Goal: Task Accomplishment & Management: Manage account settings

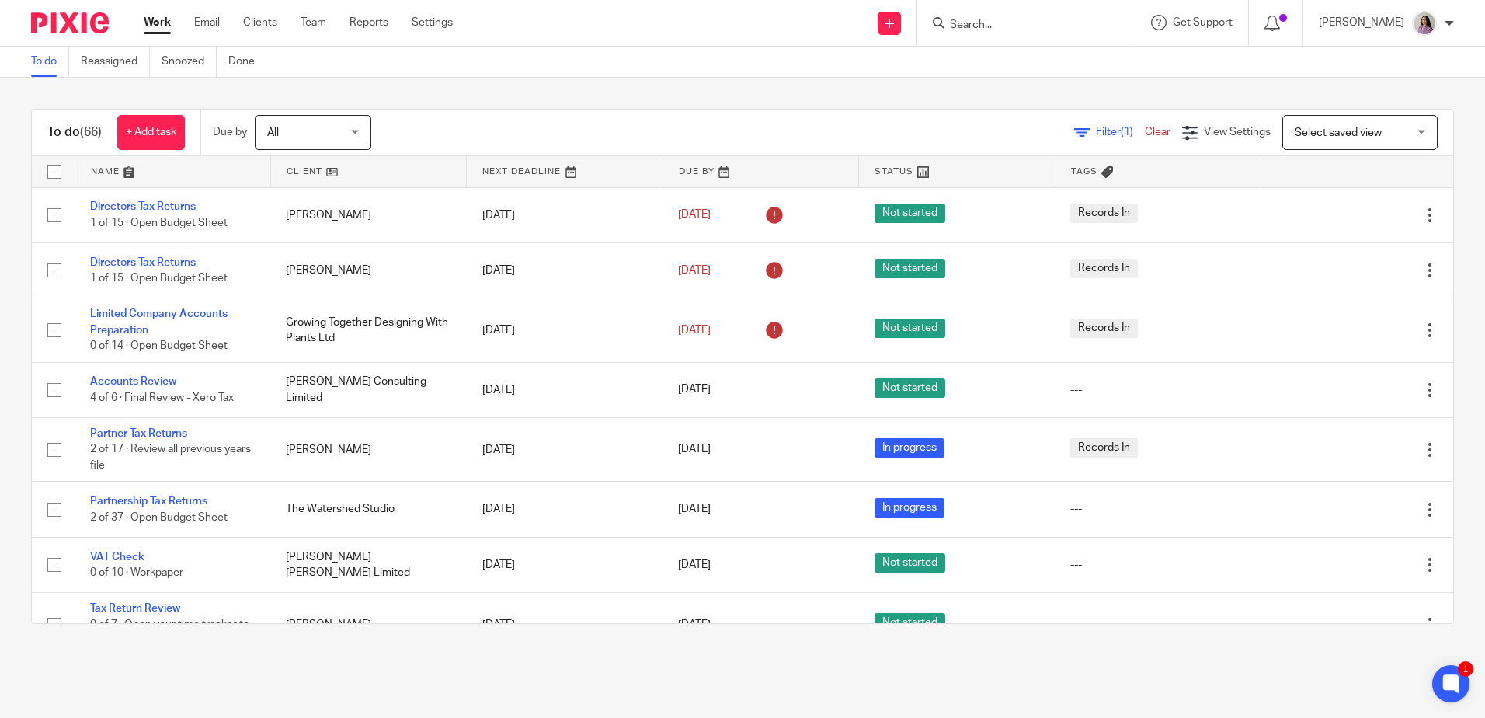
scroll to position [388, 0]
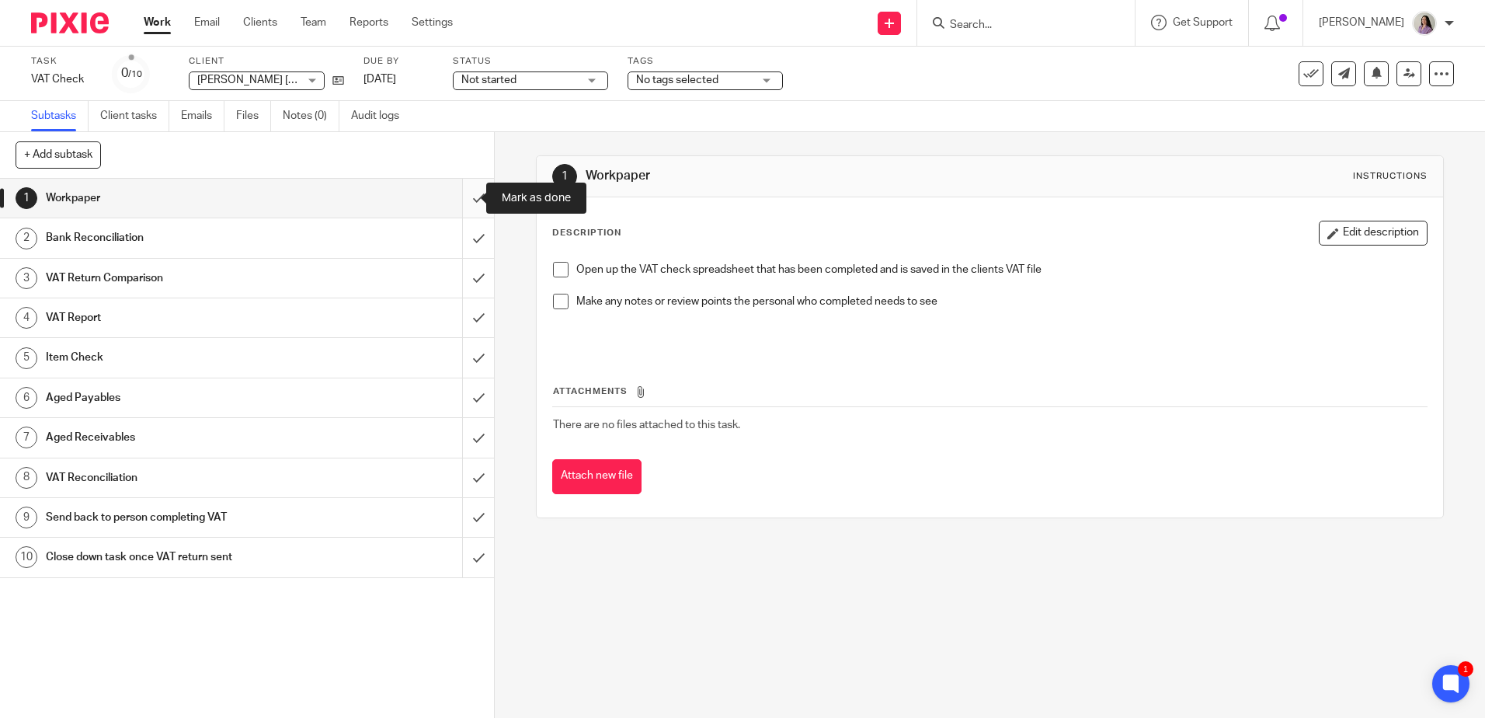
click at [464, 213] on input "submit" at bounding box center [247, 198] width 494 height 39
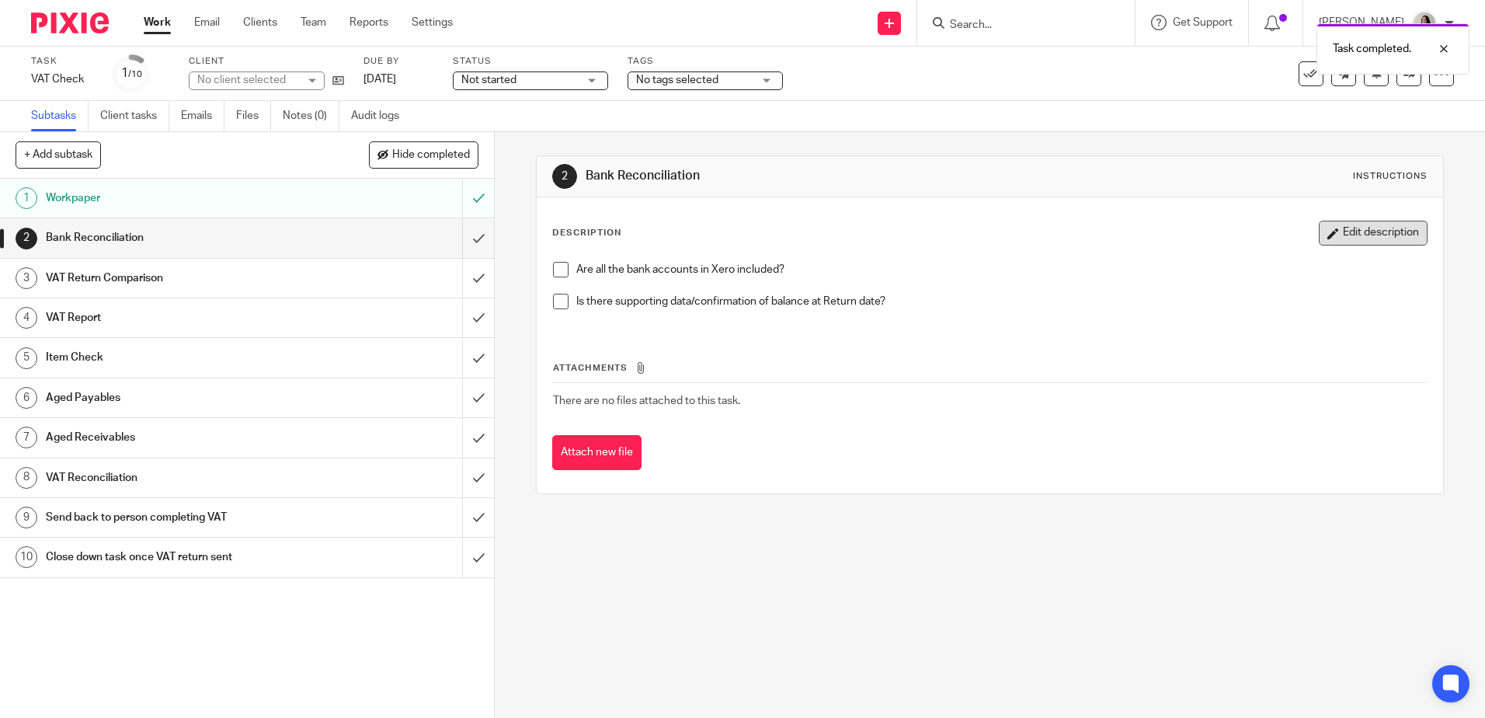
click at [1328, 230] on icon "button" at bounding box center [1334, 234] width 12 height 12
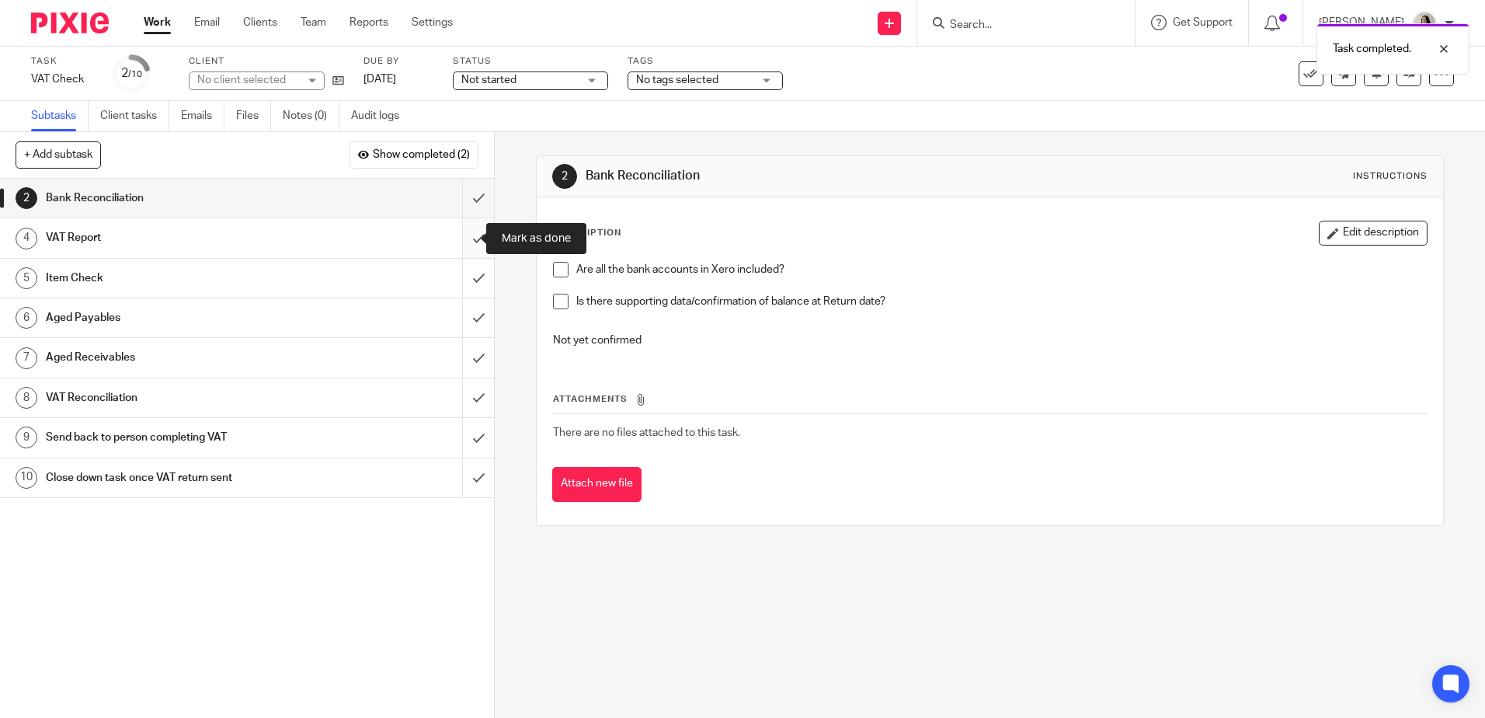
click at [461, 250] on input "submit" at bounding box center [247, 237] width 494 height 39
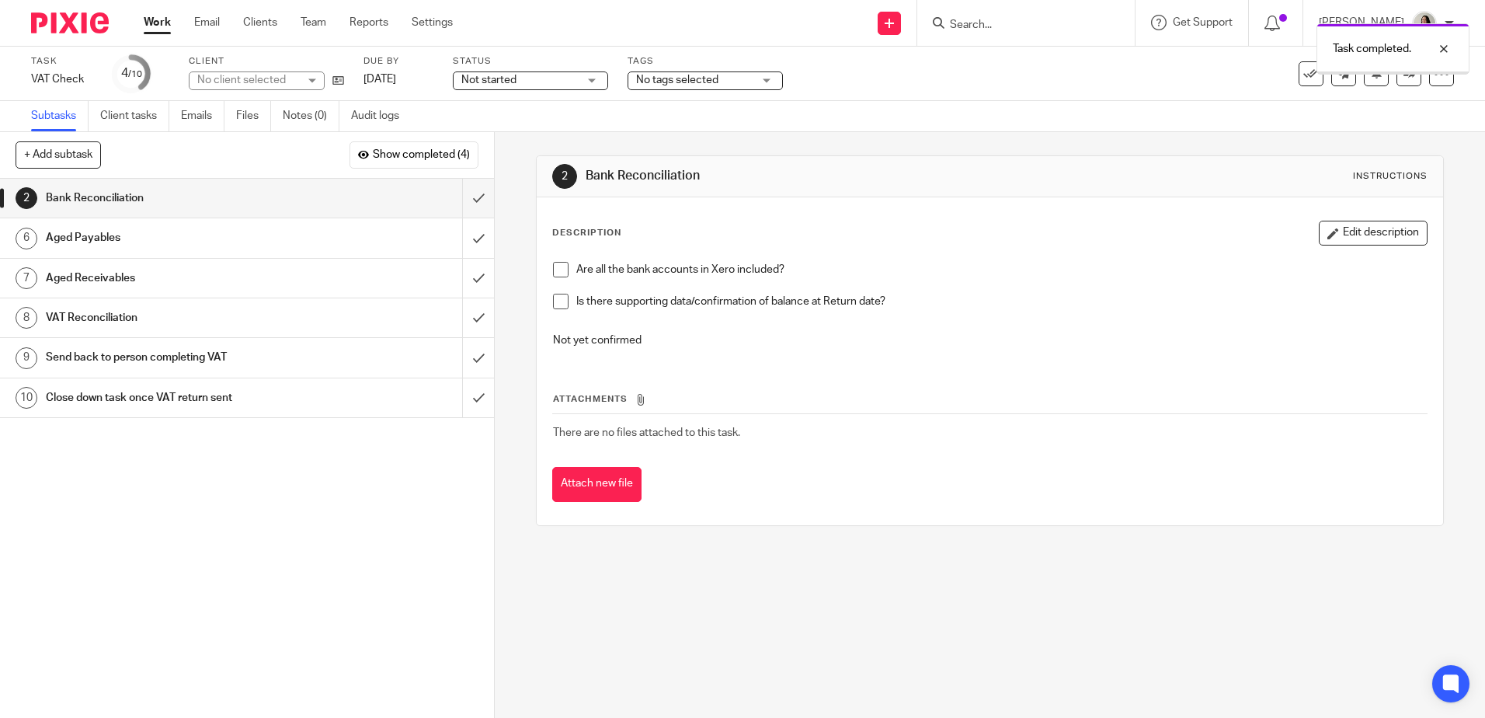
click at [378, 240] on div "Aged Payables" at bounding box center [247, 237] width 402 height 23
click at [319, 285] on div "VAT Reconciliation" at bounding box center [247, 277] width 402 height 23
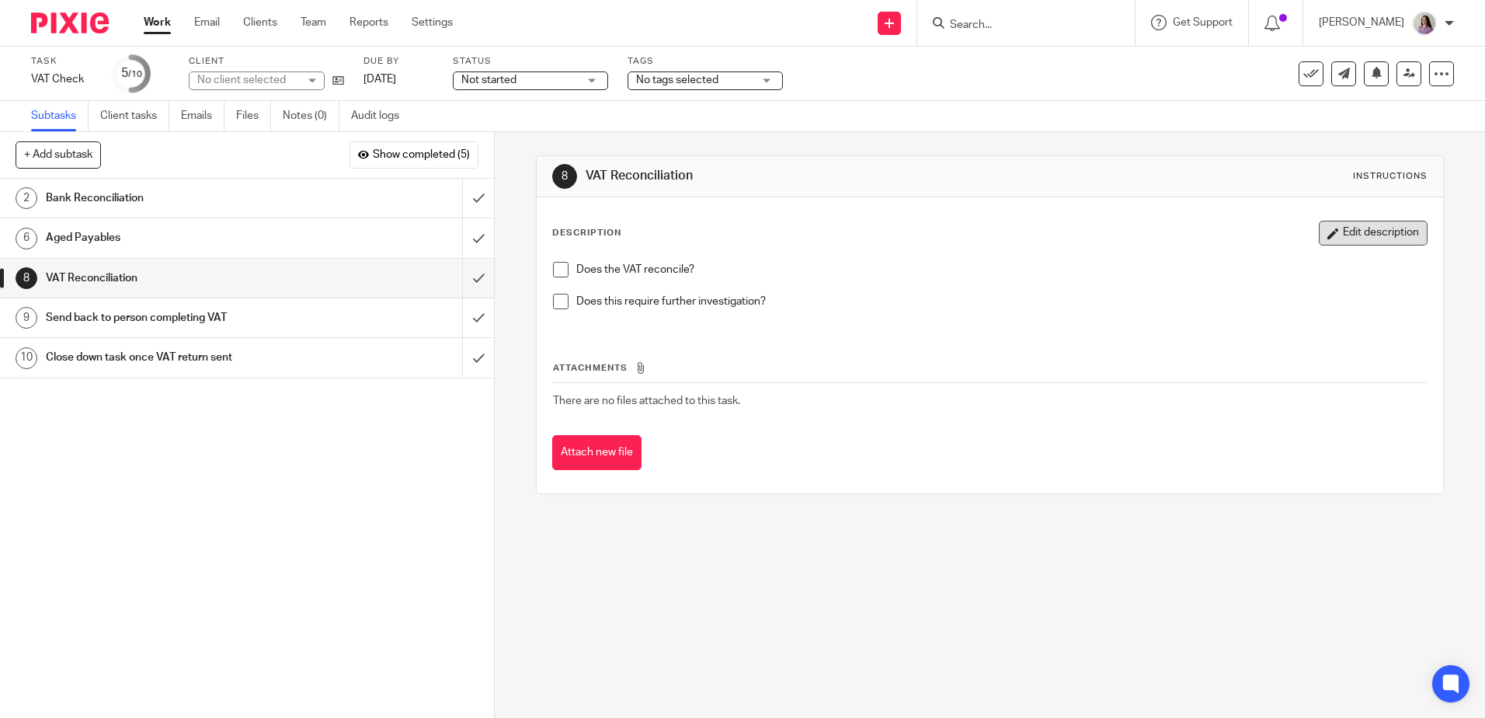
click at [1355, 232] on button "Edit description" at bounding box center [1373, 233] width 109 height 25
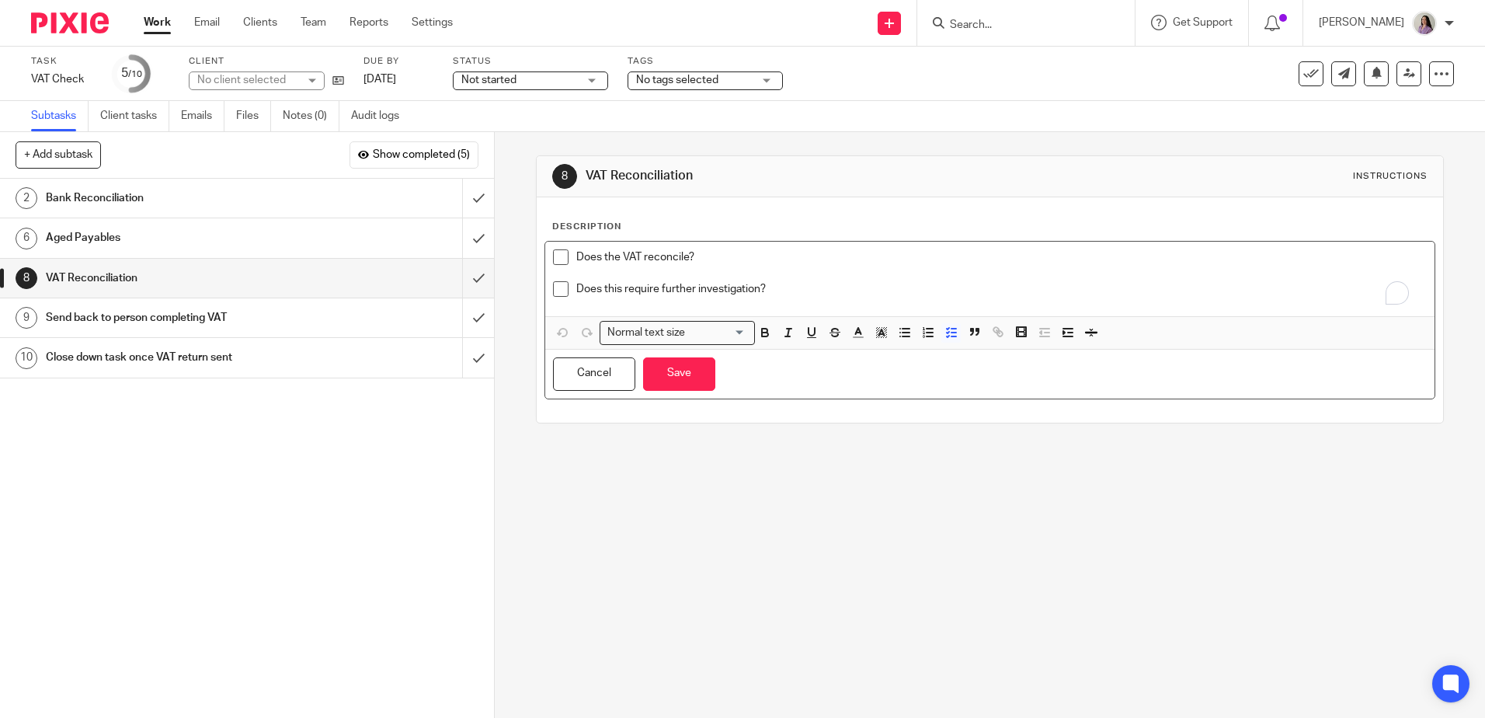
click at [983, 291] on p "Does this require further investigation?" at bounding box center [1001, 289] width 850 height 16
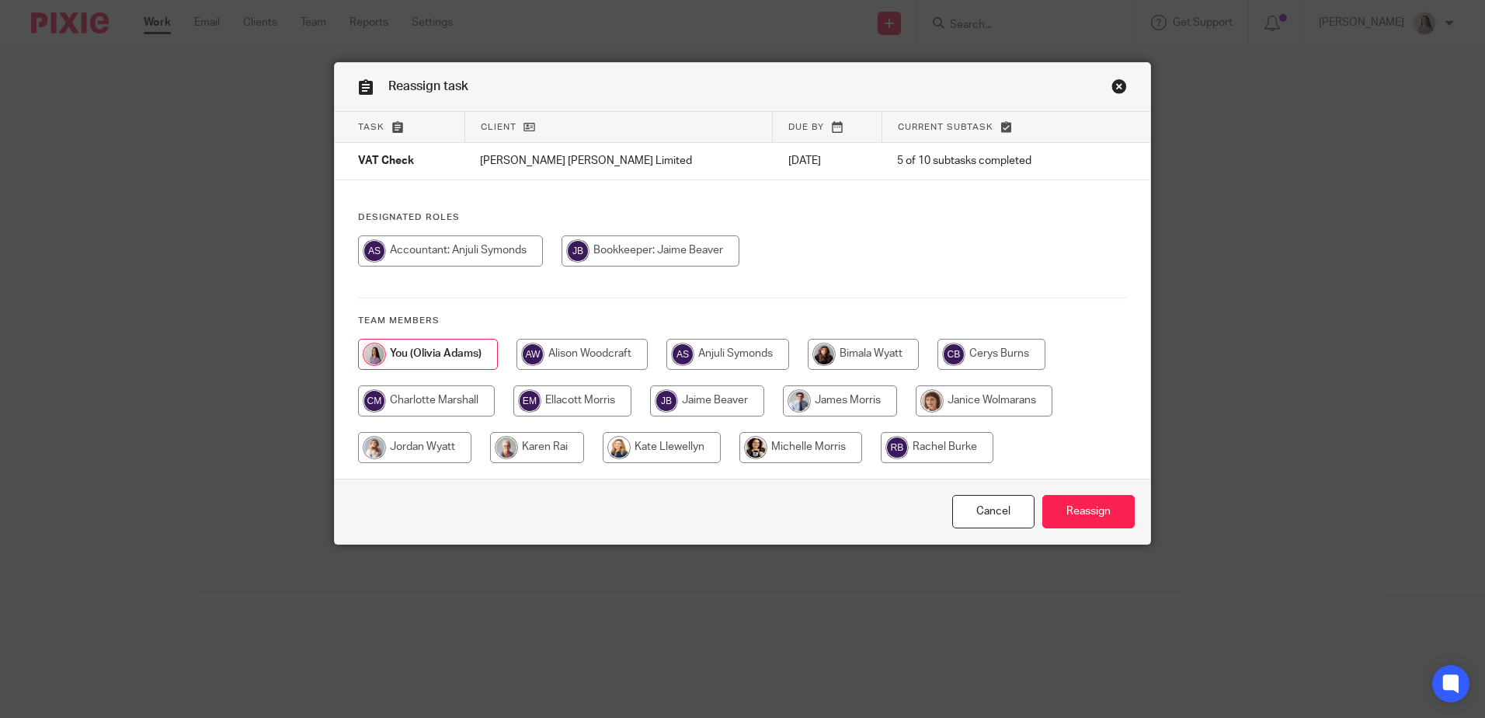
click at [669, 251] on input "radio" at bounding box center [651, 250] width 178 height 31
radio input "true"
click at [1094, 520] on input "Reassign" at bounding box center [1089, 511] width 92 height 33
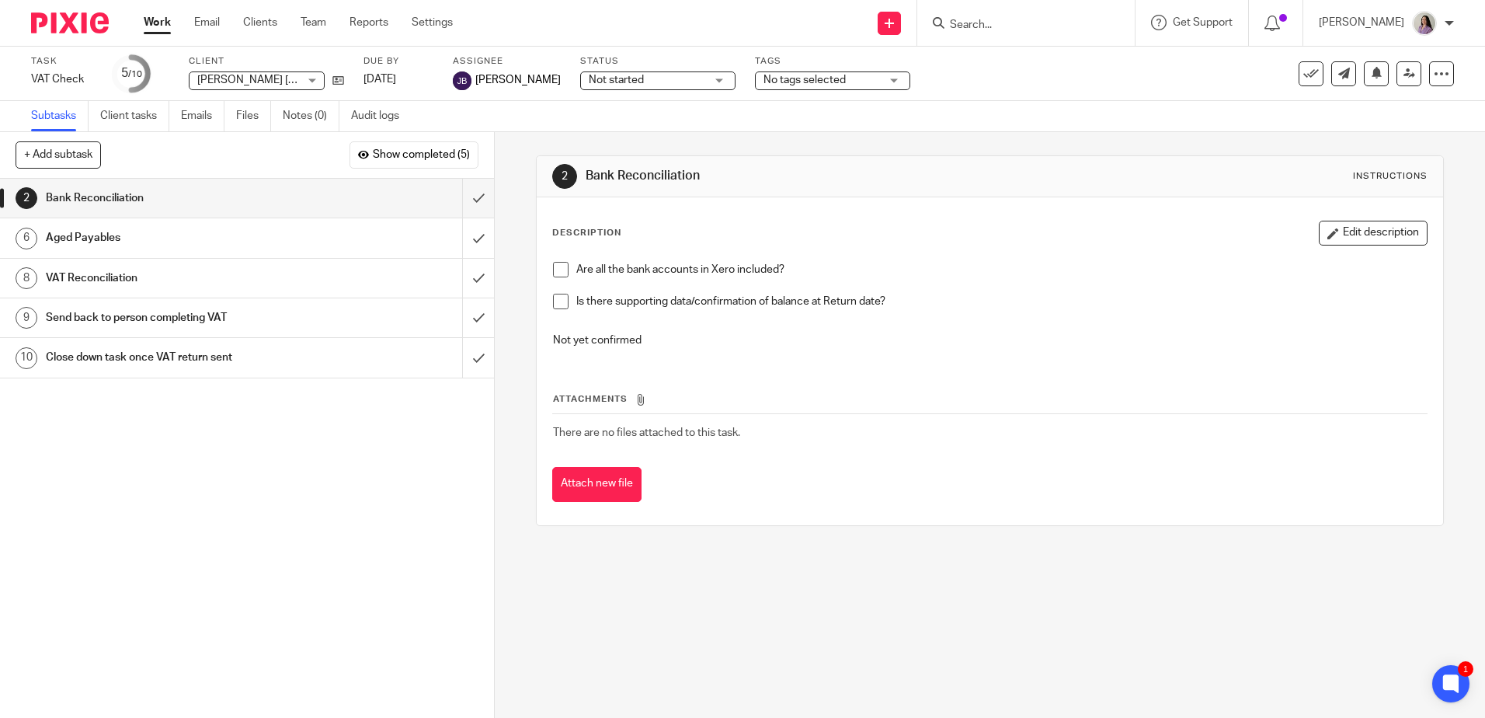
click at [154, 23] on link "Work" at bounding box center [157, 23] width 27 height 16
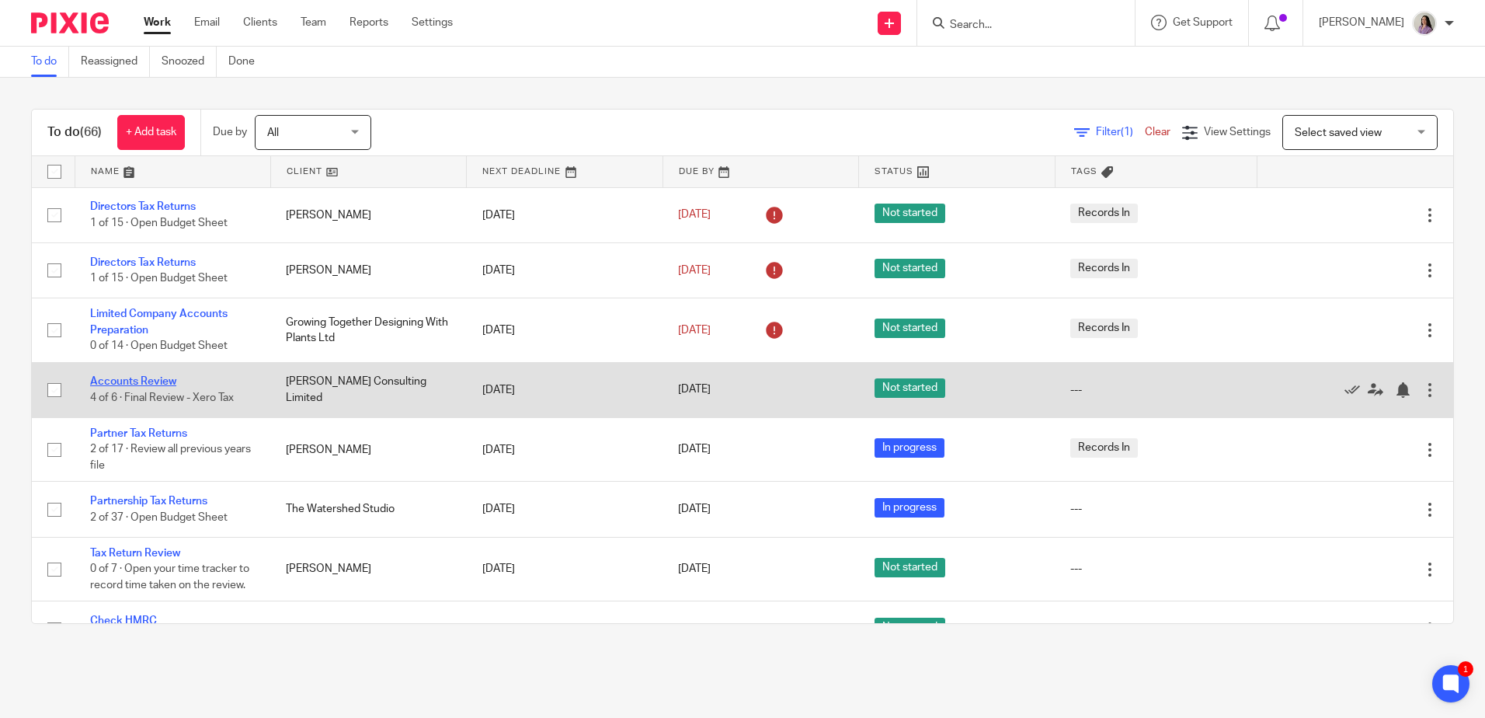
click at [153, 377] on link "Accounts Review" at bounding box center [133, 381] width 86 height 11
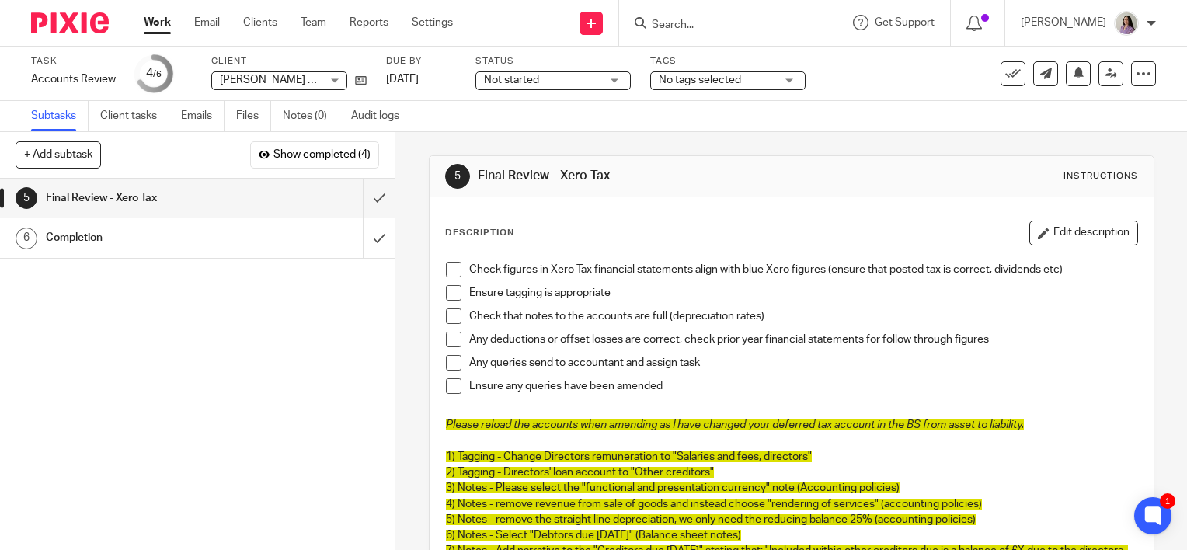
click at [1072, 245] on div "Description Edit description Check figures in Xero Tax financial statements ali…" at bounding box center [791, 443] width 693 height 445
click at [1070, 228] on button "Edit description" at bounding box center [1083, 233] width 109 height 25
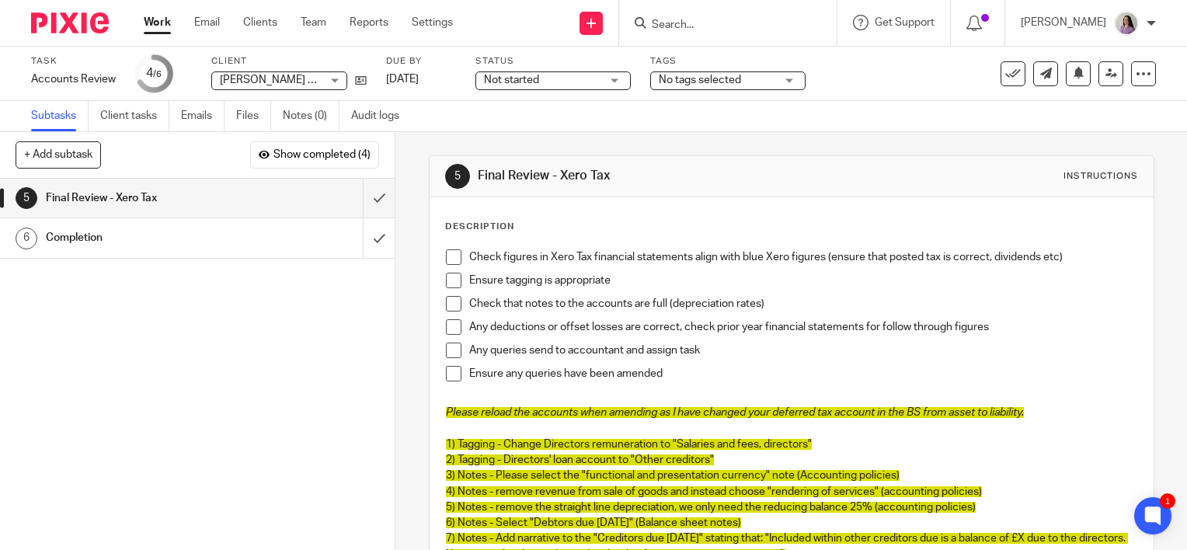
scroll to position [231, 0]
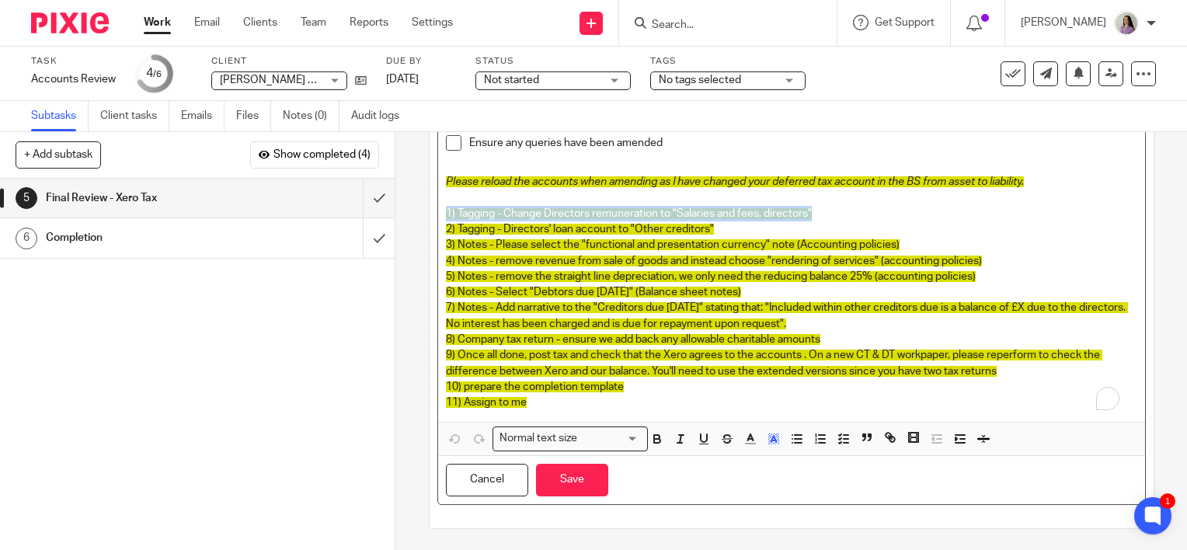
drag, startPoint x: 823, startPoint y: 211, endPoint x: 435, endPoint y: 212, distance: 387.6
click at [438, 212] on div "Check figures in Xero Tax financial statements align with blue Xero figures (en…" at bounding box center [791, 216] width 707 height 411
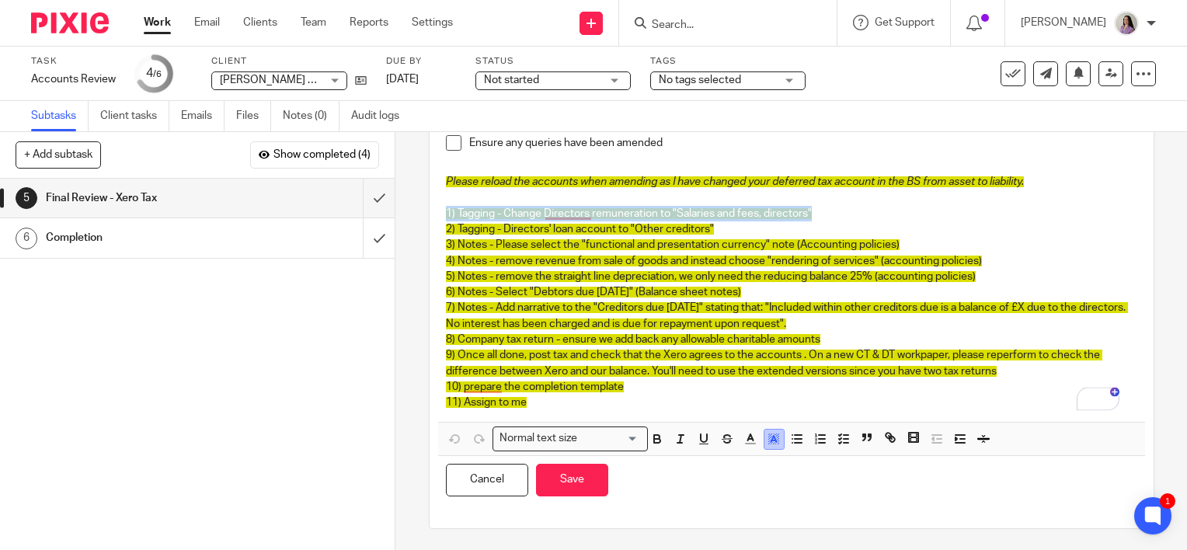
click at [774, 436] on icon "button" at bounding box center [774, 439] width 14 height 14
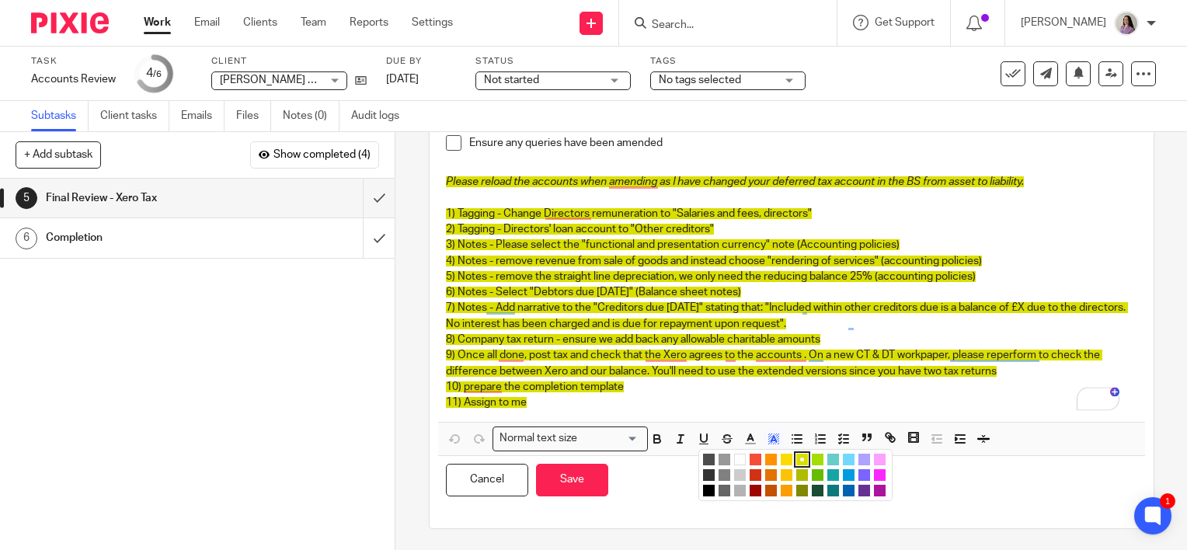
click at [812, 456] on li "color:#A4DD00" at bounding box center [818, 460] width 12 height 12
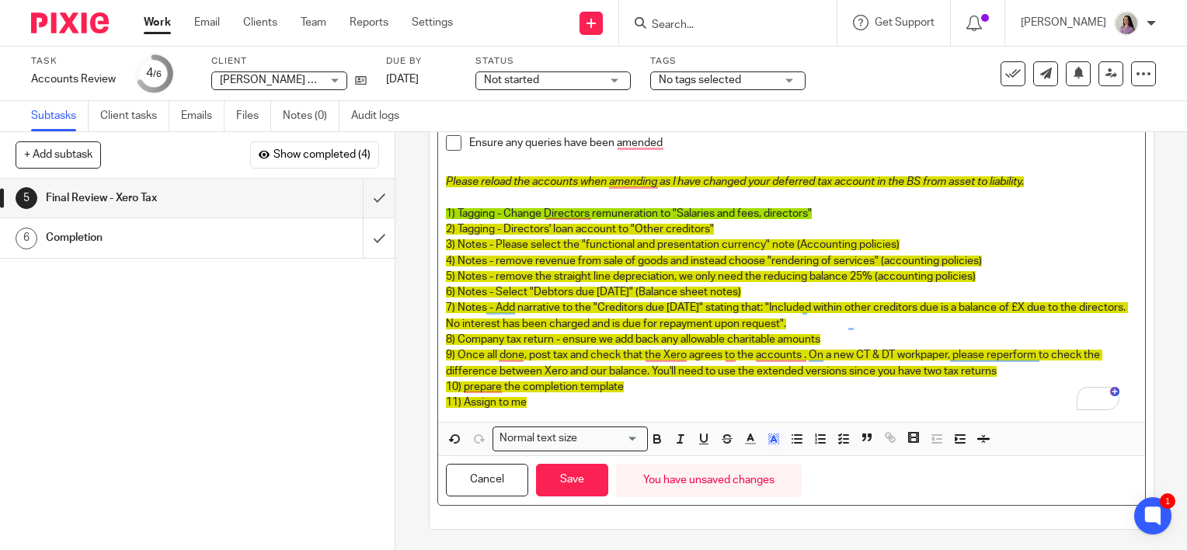
click at [708, 392] on p "10) prepare the completion template" at bounding box center [791, 387] width 691 height 16
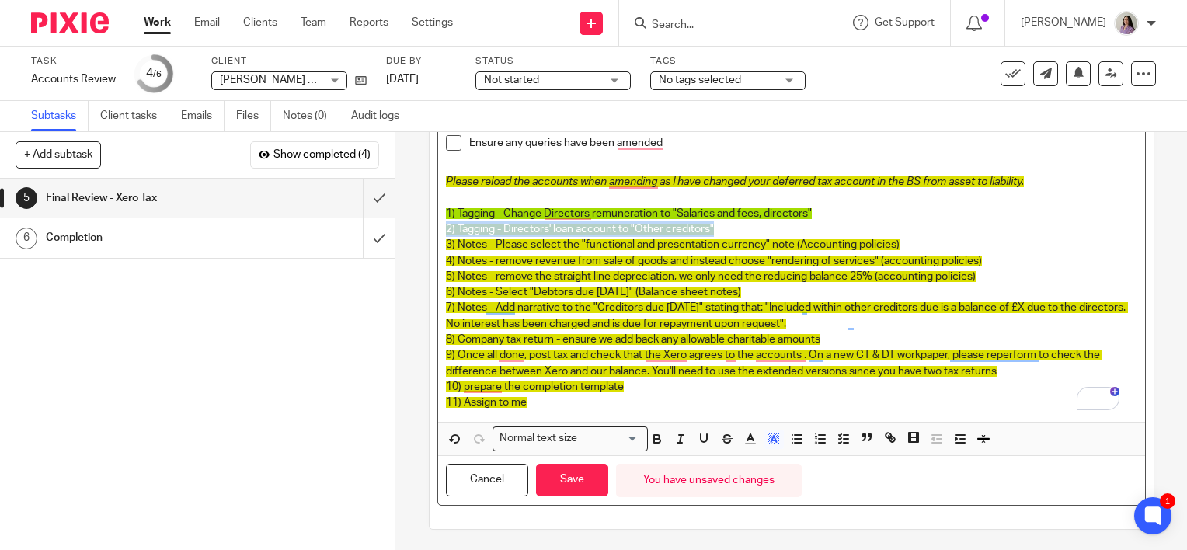
drag, startPoint x: 741, startPoint y: 224, endPoint x: 433, endPoint y: 235, distance: 307.8
click at [438, 235] on div "Check figures in Xero Tax financial statements align with blue Xero figures (en…" at bounding box center [791, 216] width 707 height 411
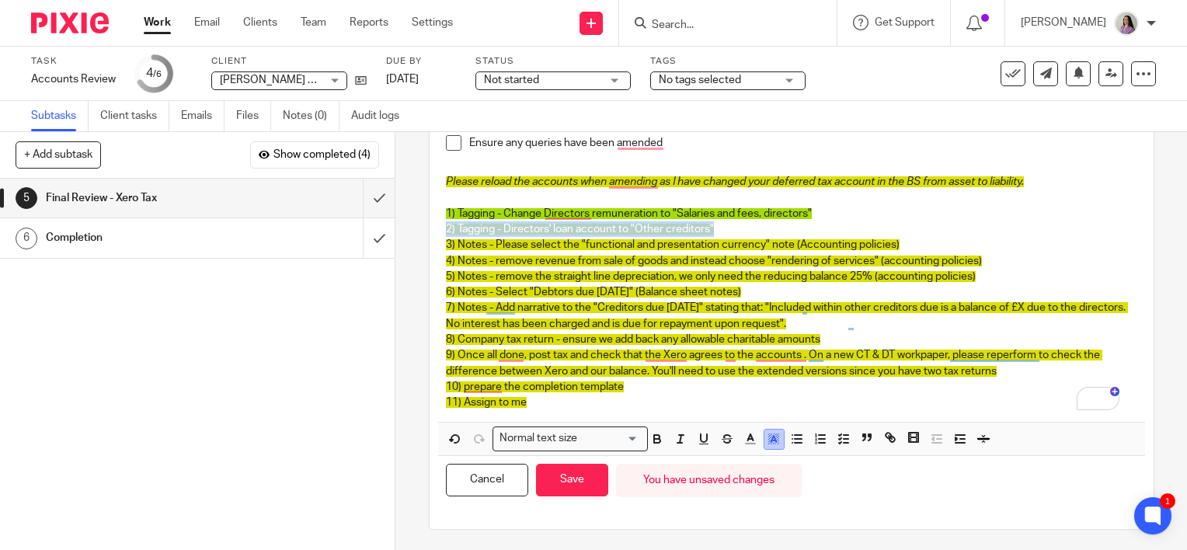
click at [767, 436] on icon "button" at bounding box center [774, 439] width 14 height 14
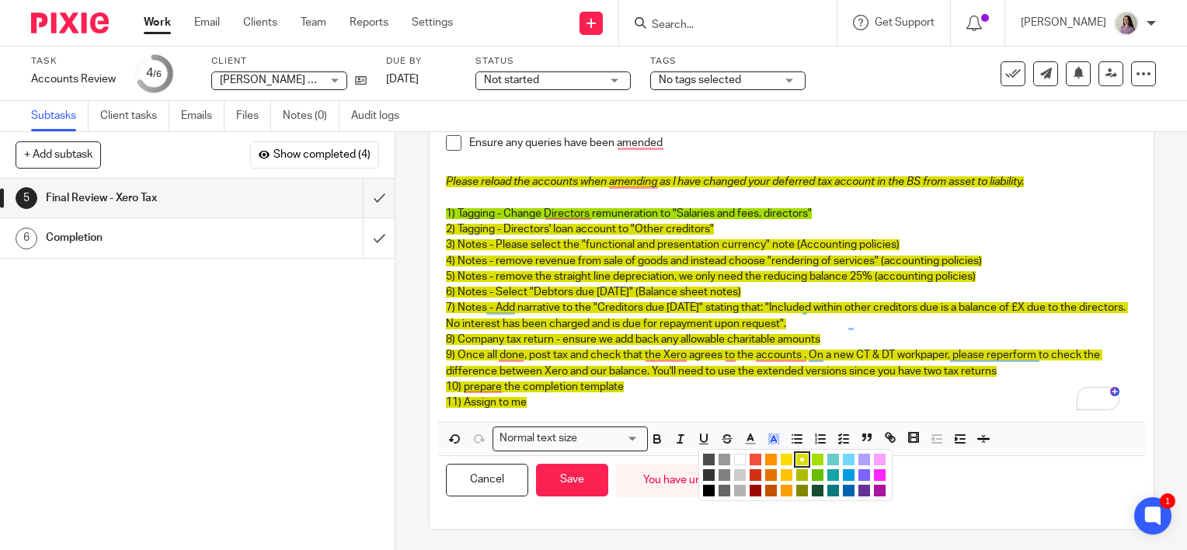
click at [812, 458] on li "color:#A4DD00" at bounding box center [818, 460] width 12 height 12
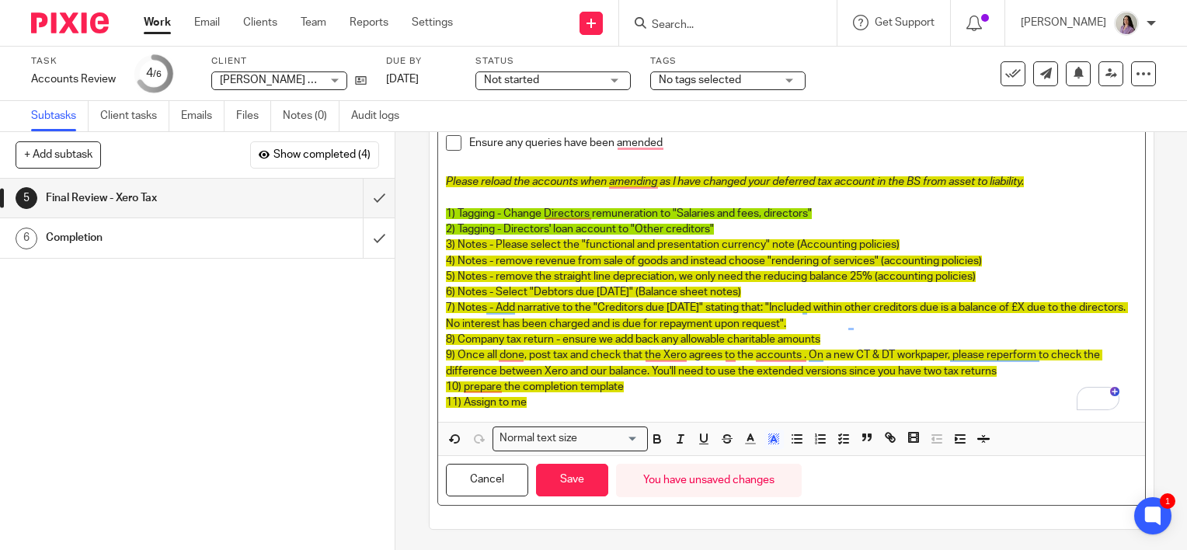
click at [710, 260] on span "4) Notes - remove revenue from sale of goods and instead choose "rendering of s…" at bounding box center [714, 261] width 536 height 11
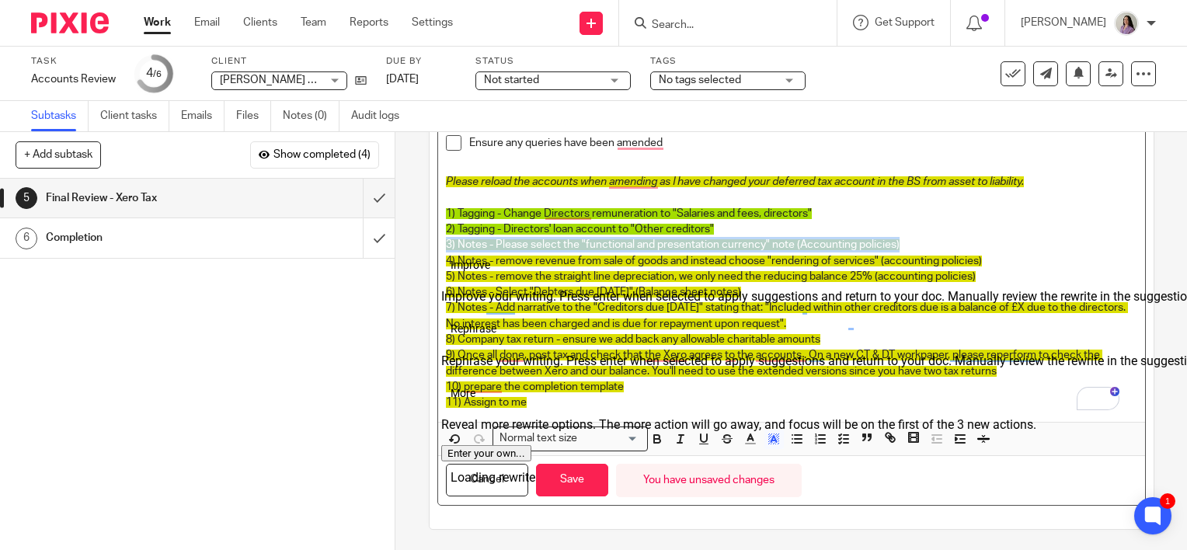
drag, startPoint x: 896, startPoint y: 247, endPoint x: 432, endPoint y: 243, distance: 464.6
click at [432, 243] on div "Description Check figures in Xero Tax financial statements align with blue Xero…" at bounding box center [792, 248] width 724 height 562
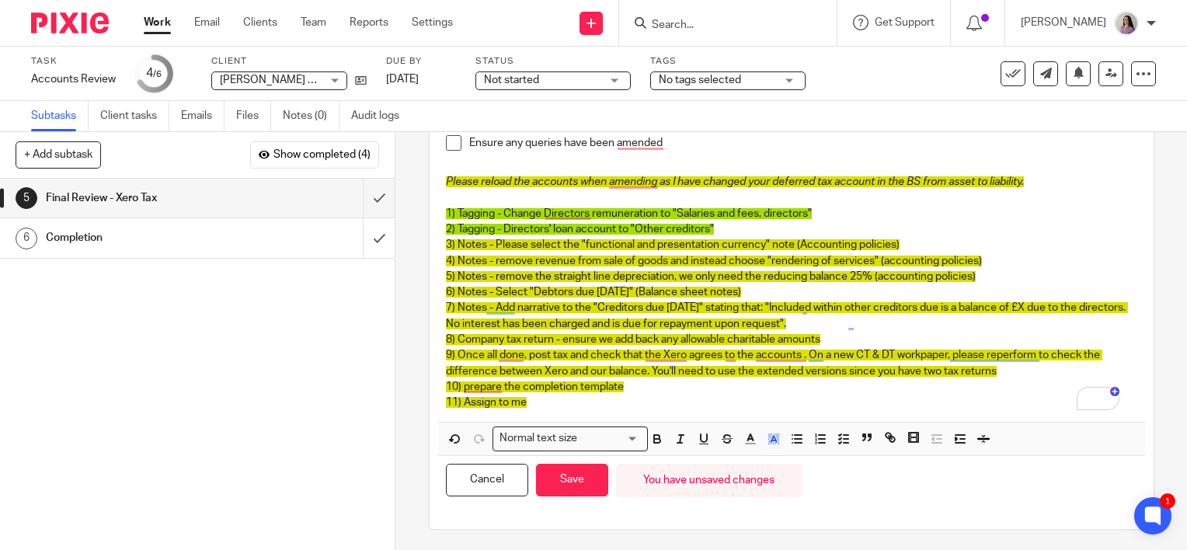
click at [784, 435] on span at bounding box center [819, 441] width 70 height 23
click at [778, 441] on icon "button" at bounding box center [778, 441] width 1 height 1
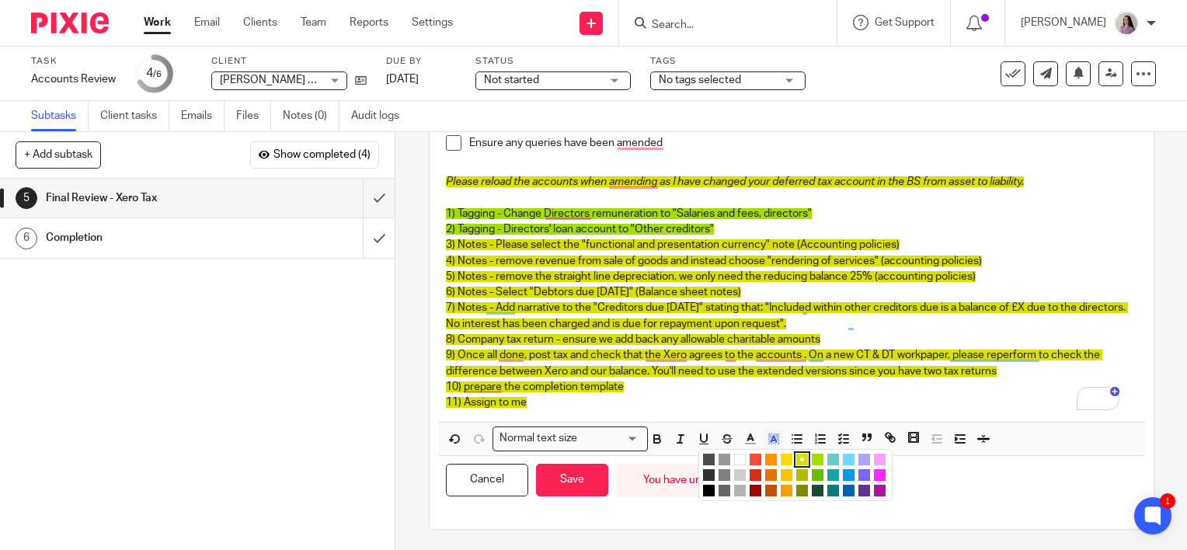
click at [859, 235] on p "2) Tagging - Directors' loan account to "Other creditors"" at bounding box center [791, 229] width 691 height 16
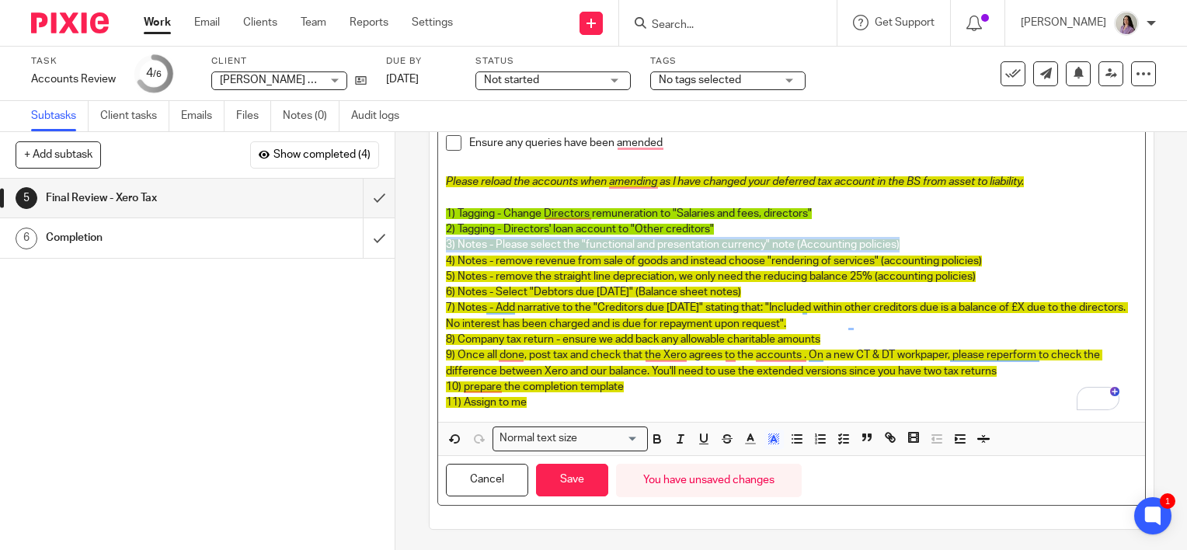
drag, startPoint x: 919, startPoint y: 239, endPoint x: 440, endPoint y: 245, distance: 478.6
click at [446, 245] on p "3) Notes - Please select the "functional and presentation currency" note (Accou…" at bounding box center [791, 245] width 691 height 16
click at [771, 437] on polyline "button" at bounding box center [773, 439] width 5 height 6
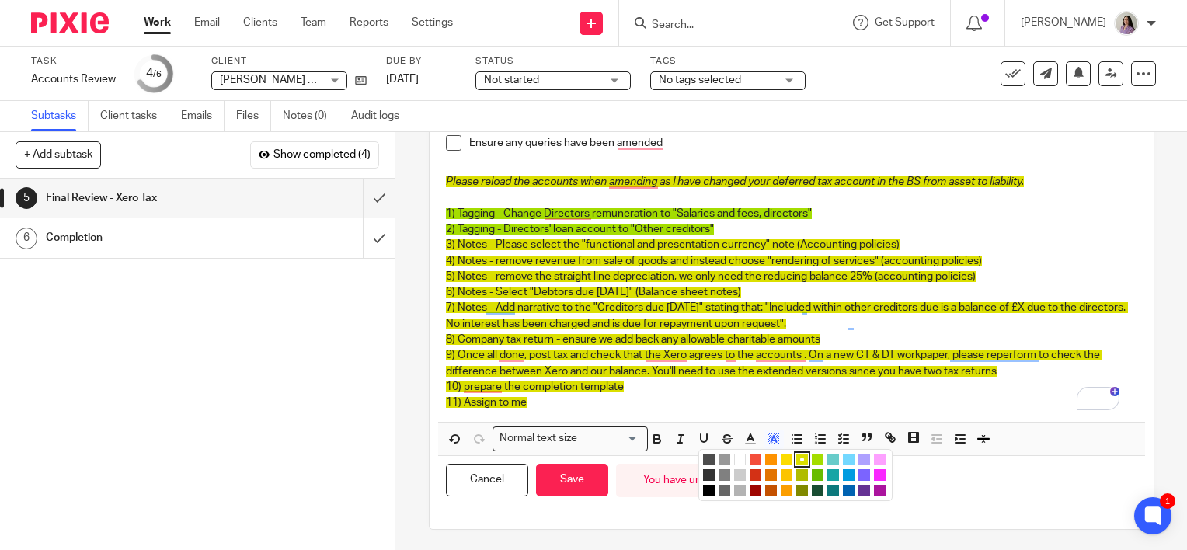
click at [812, 454] on li "color:#A4DD00" at bounding box center [818, 460] width 12 height 12
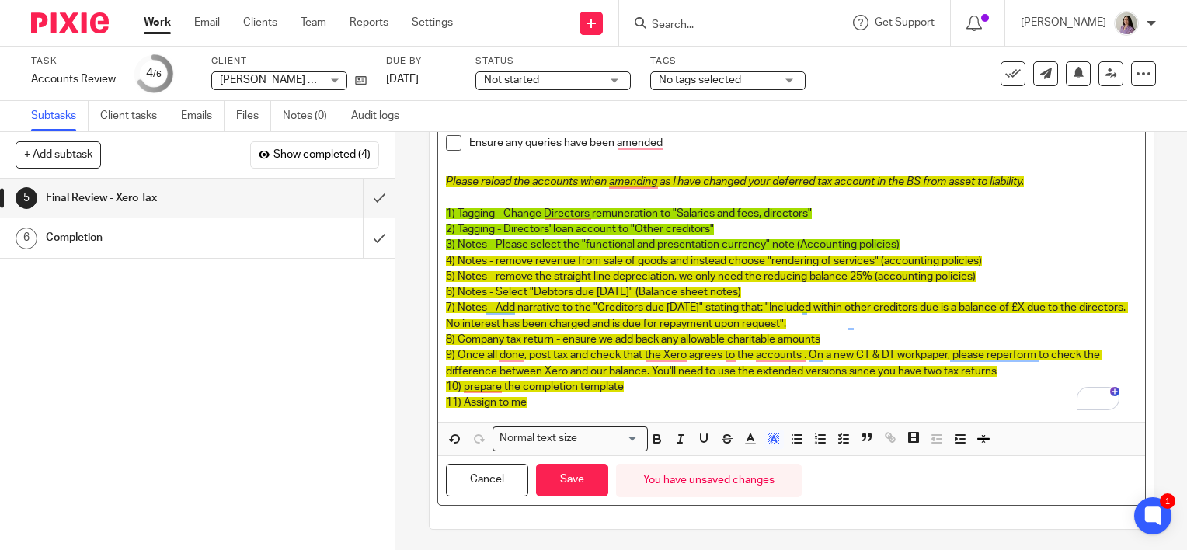
click at [699, 332] on p "8) Company tax return - ensure we add back any allowable charitable amounts" at bounding box center [791, 340] width 691 height 16
click at [980, 269] on p "5) Notes - remove the straight line depreciation, we only need the reducing bal…" at bounding box center [791, 277] width 691 height 16
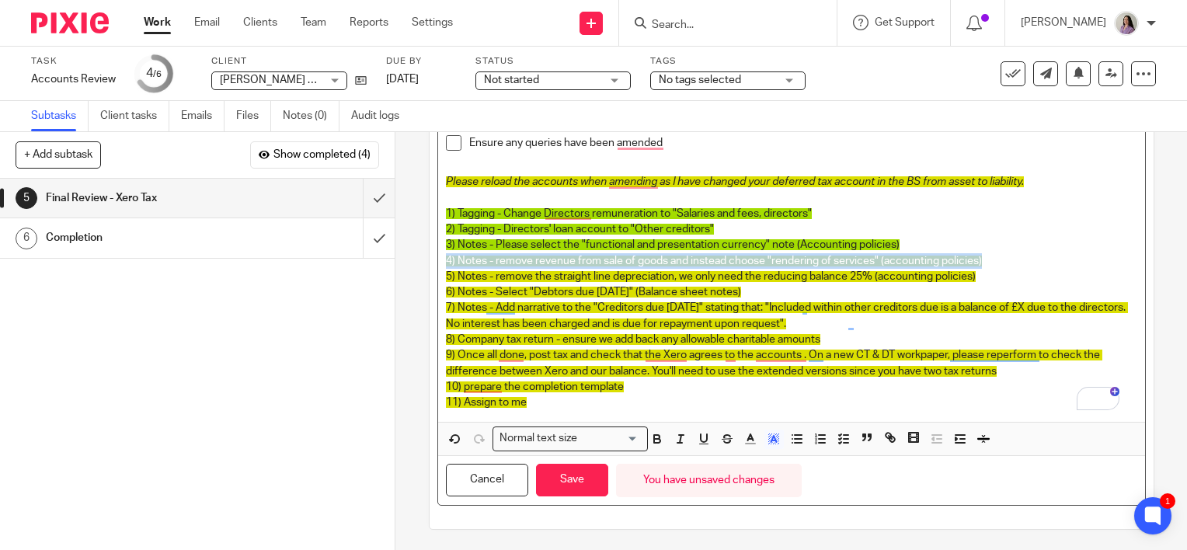
drag, startPoint x: 949, startPoint y: 260, endPoint x: 441, endPoint y: 259, distance: 507.3
click at [446, 259] on p "4) Notes - remove revenue from sale of goods and instead choose "rendering of s…" at bounding box center [791, 261] width 691 height 16
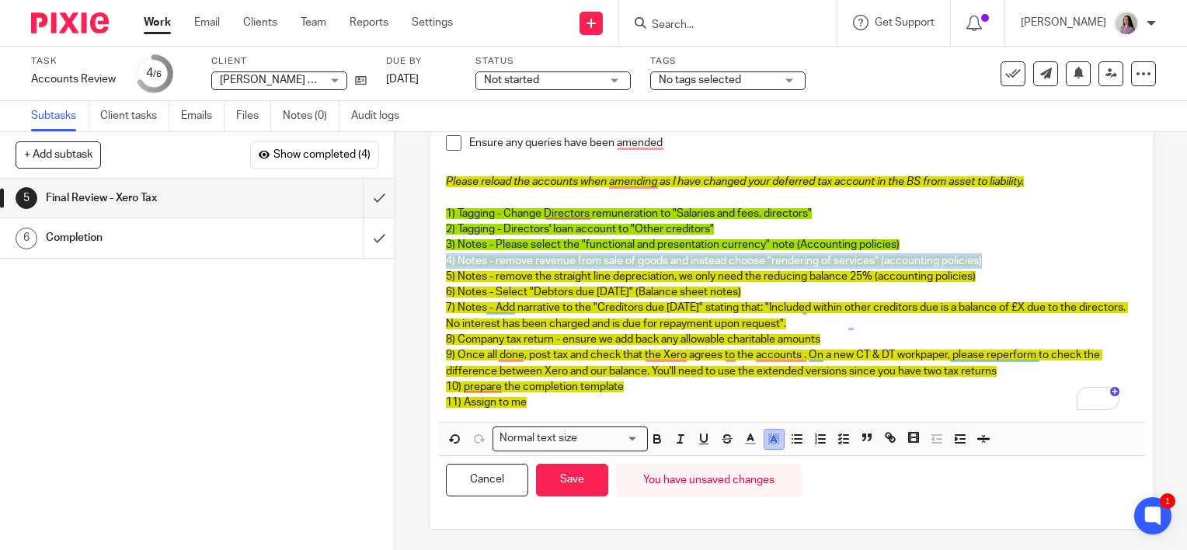
click at [773, 444] on rect "button" at bounding box center [773, 444] width 1 height 1
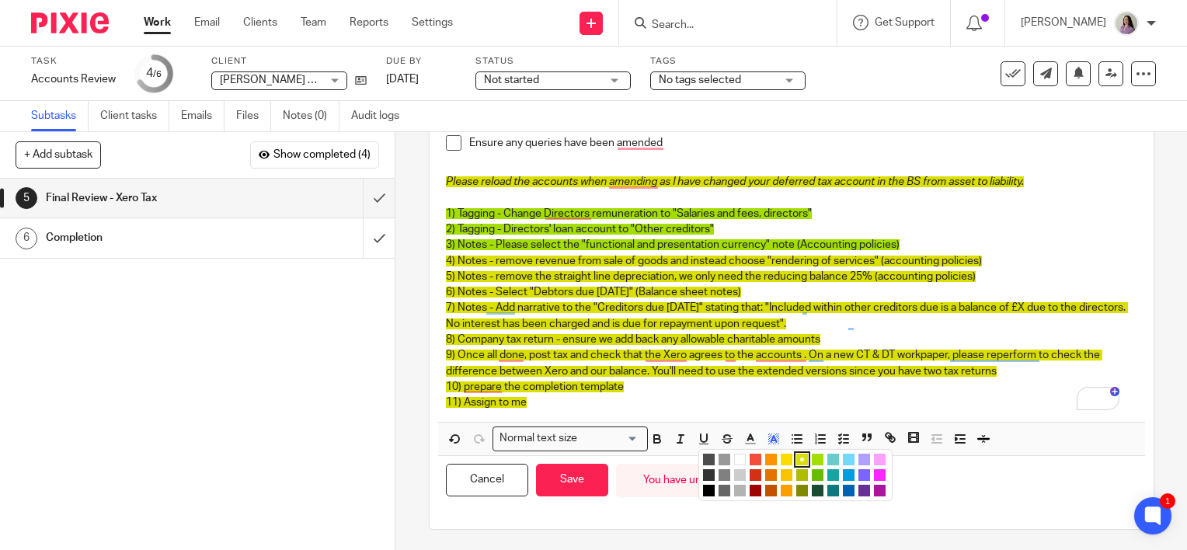
click at [812, 454] on li "color:#A4DD00" at bounding box center [818, 460] width 12 height 12
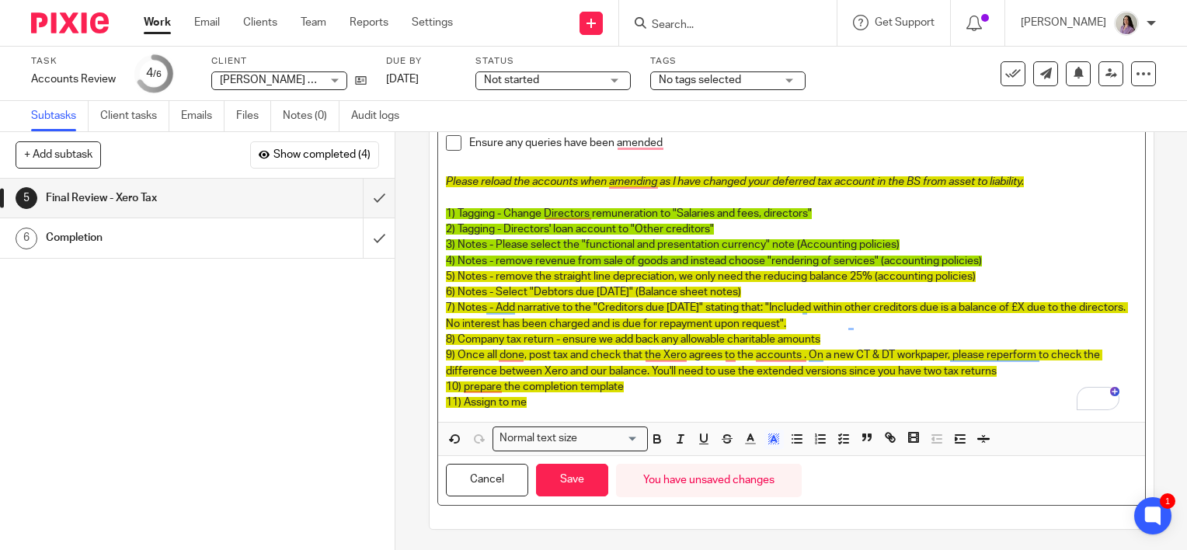
click at [661, 297] on p "6) Notes - Select "Debtors due within one year" (Balance sheet notes)" at bounding box center [791, 292] width 691 height 16
click at [669, 276] on span "5) Notes - remove the straight line depreciation, we only need the reducing bal…" at bounding box center [711, 276] width 530 height 11
click at [667, 300] on p "7) Notes - Add narrative to the "Creditors due within one year" stating that: "…" at bounding box center [791, 316] width 691 height 32
click at [671, 289] on span "6) Notes - Select "Debtors due within one year" (Balance sheet notes)" at bounding box center [593, 292] width 295 height 11
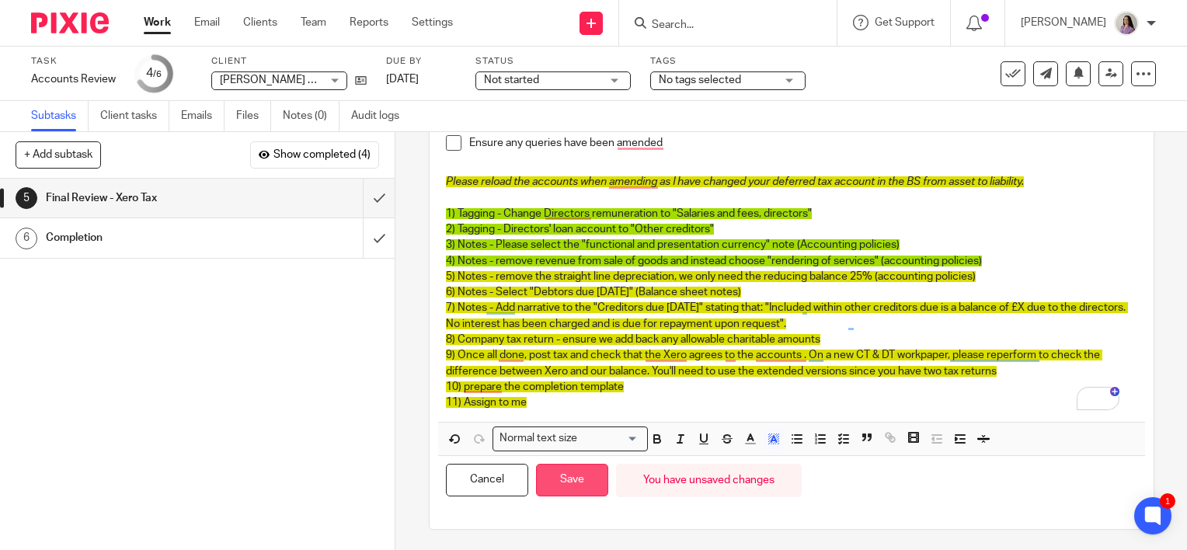
click at [568, 482] on button "Save" at bounding box center [572, 480] width 72 height 33
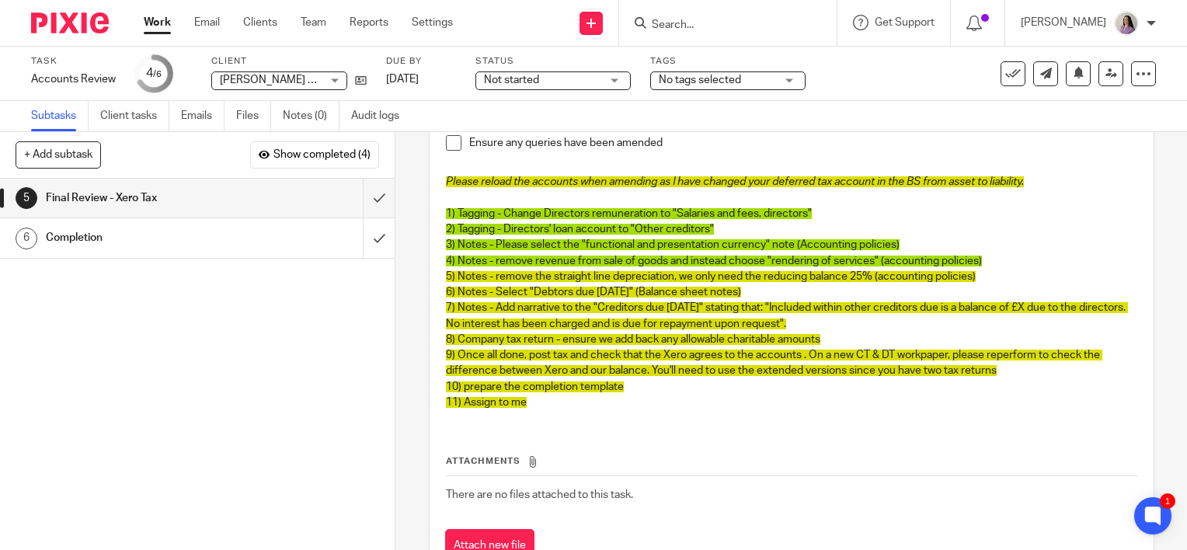
scroll to position [244, 0]
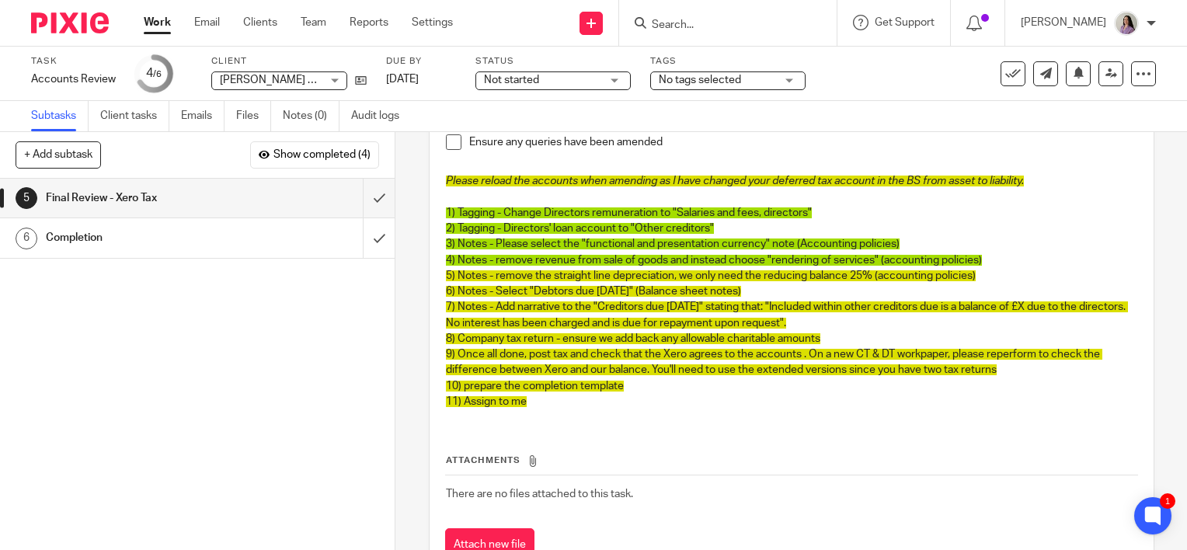
click at [939, 277] on span "5) Notes - remove the straight line depreciation, we only need the reducing bal…" at bounding box center [711, 275] width 530 height 11
click at [980, 273] on p "5) Notes - remove the straight line depreciation, we only need the reducing bal…" at bounding box center [791, 276] width 691 height 16
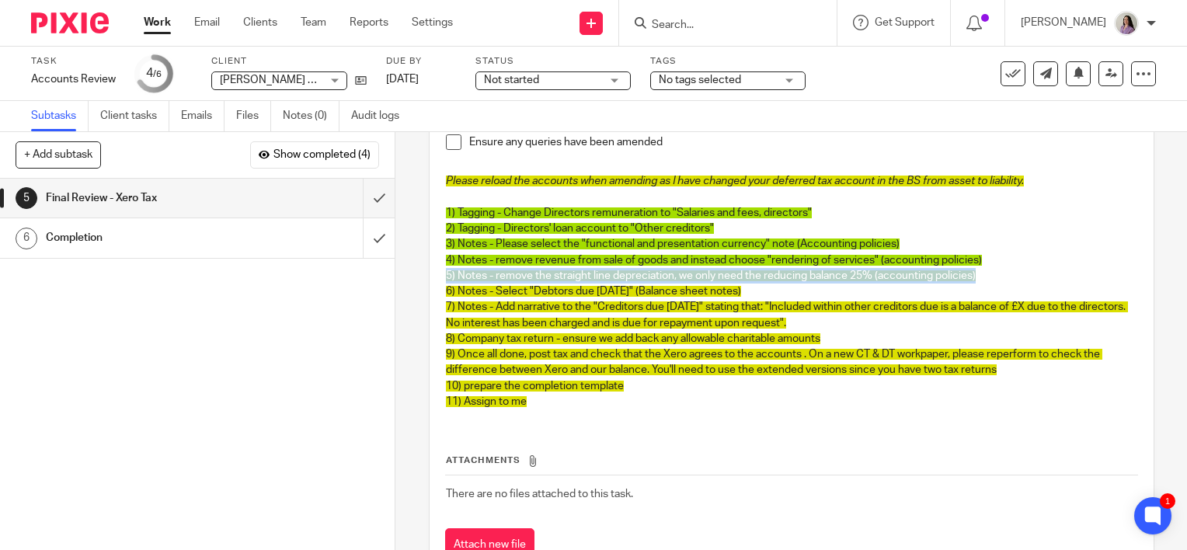
drag, startPoint x: 987, startPoint y: 280, endPoint x: 438, endPoint y: 280, distance: 549.2
click at [438, 280] on div "Check figures in Xero Tax financial statements align with blue Xero figures (en…" at bounding box center [791, 215] width 707 height 411
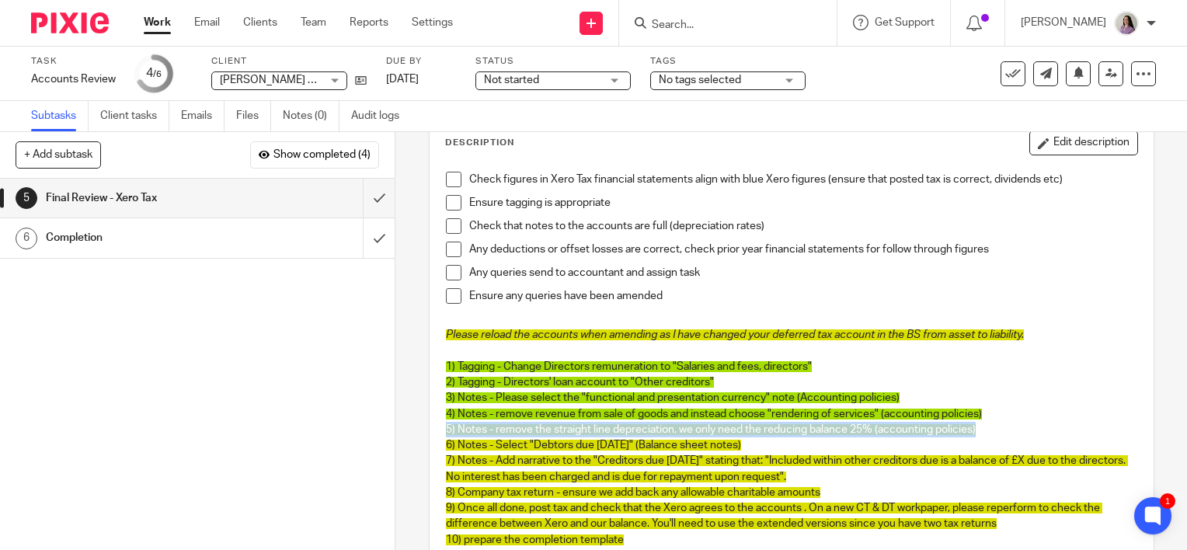
scroll to position [0, 0]
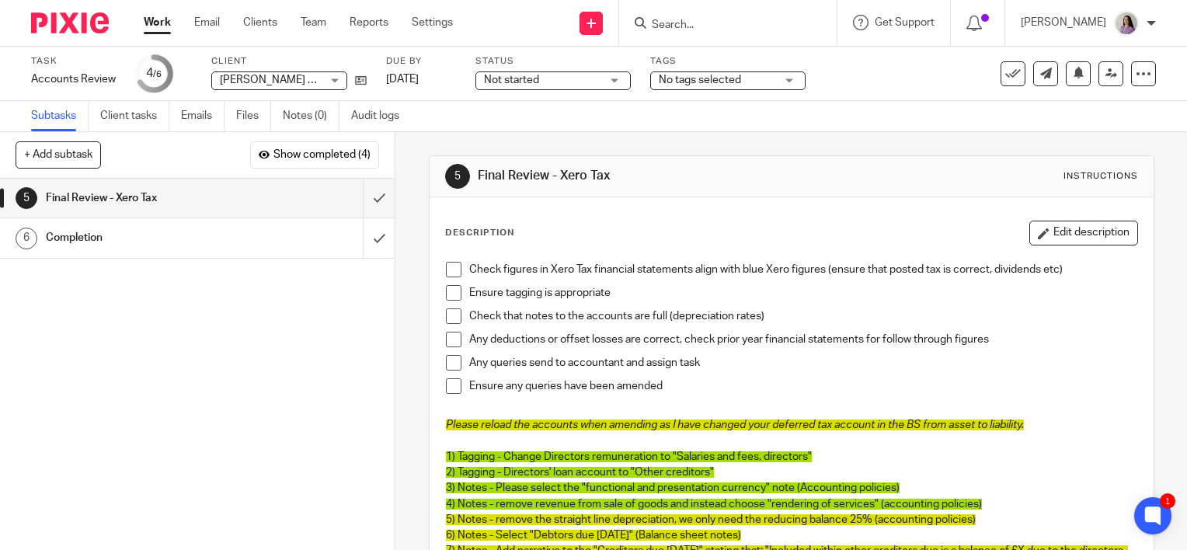
click at [1073, 245] on div "Description Edit description Check figures in Xero Tax financial statements ali…" at bounding box center [791, 443] width 693 height 445
click at [1070, 239] on button "Edit description" at bounding box center [1083, 233] width 109 height 25
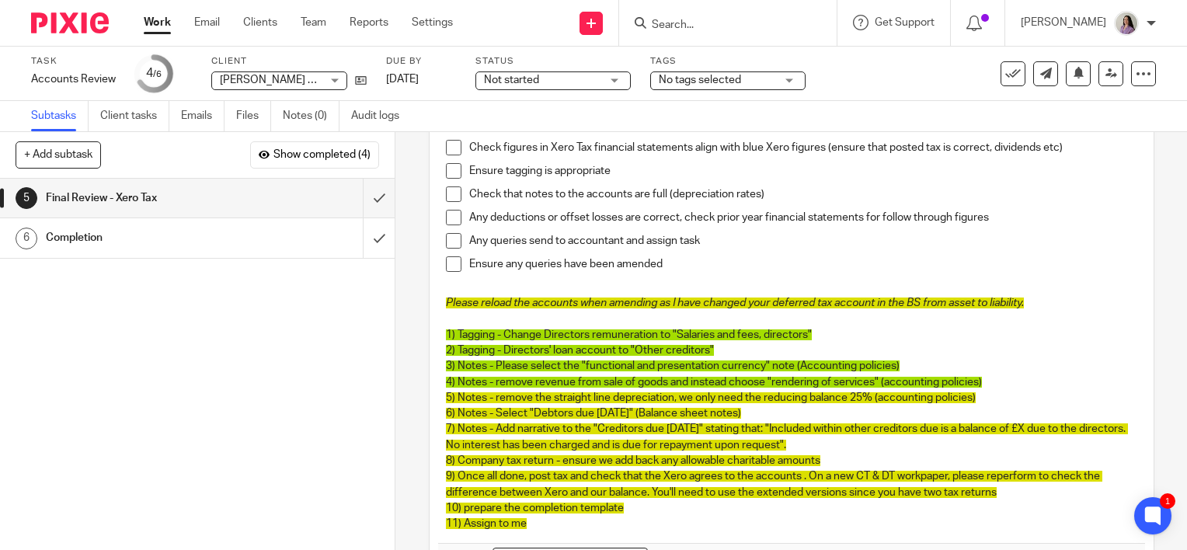
scroll to position [155, 0]
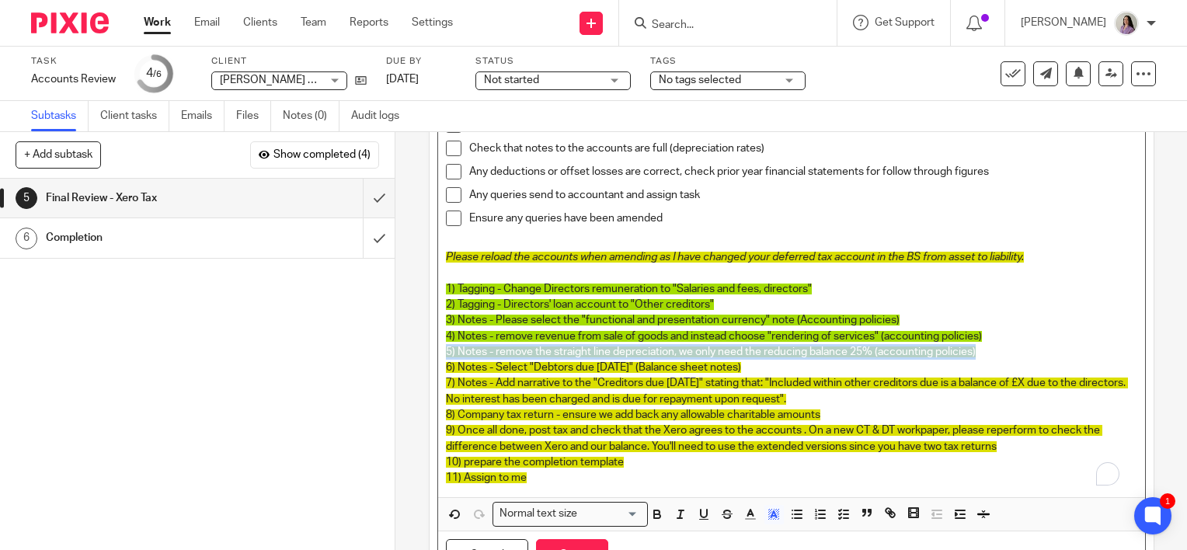
drag, startPoint x: 989, startPoint y: 357, endPoint x: 440, endPoint y: 346, distance: 549.3
click at [440, 346] on div "Check figures in Xero Tax financial statements align with blue Xero figures (en…" at bounding box center [791, 291] width 707 height 411
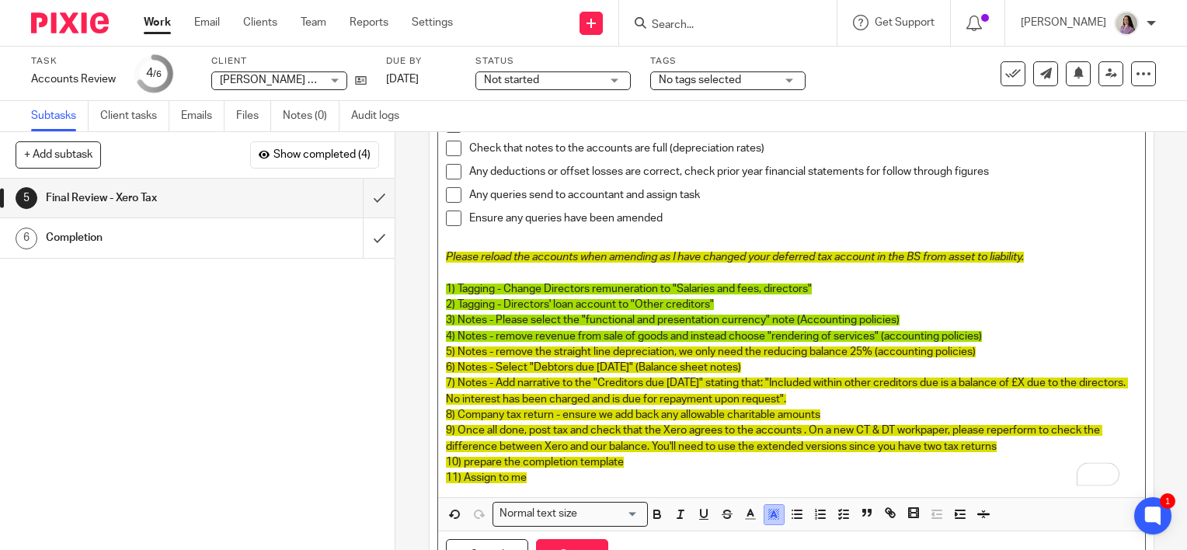
drag, startPoint x: 766, startPoint y: 524, endPoint x: 774, endPoint y: 519, distance: 9.5
click at [769, 525] on span at bounding box center [760, 516] width 47 height 23
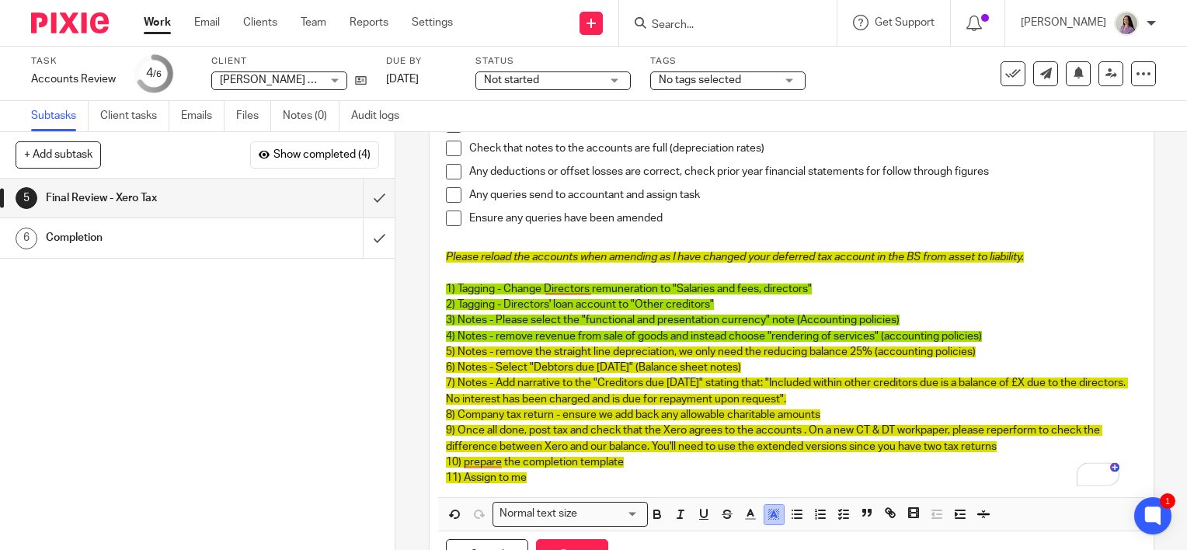
click at [774, 519] on icon "button" at bounding box center [774, 514] width 14 height 14
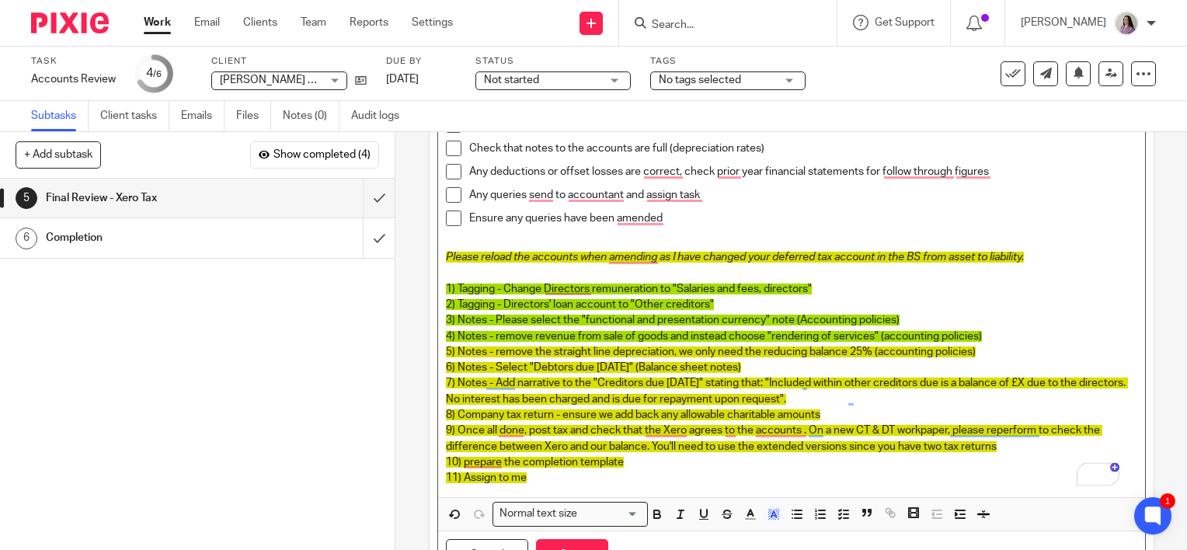
drag, startPoint x: 958, startPoint y: 384, endPoint x: 956, endPoint y: 363, distance: 21.1
click at [958, 383] on span "7) Notes - Add narrative to the "Creditors due within one year" stating that: "…" at bounding box center [787, 391] width 682 height 26
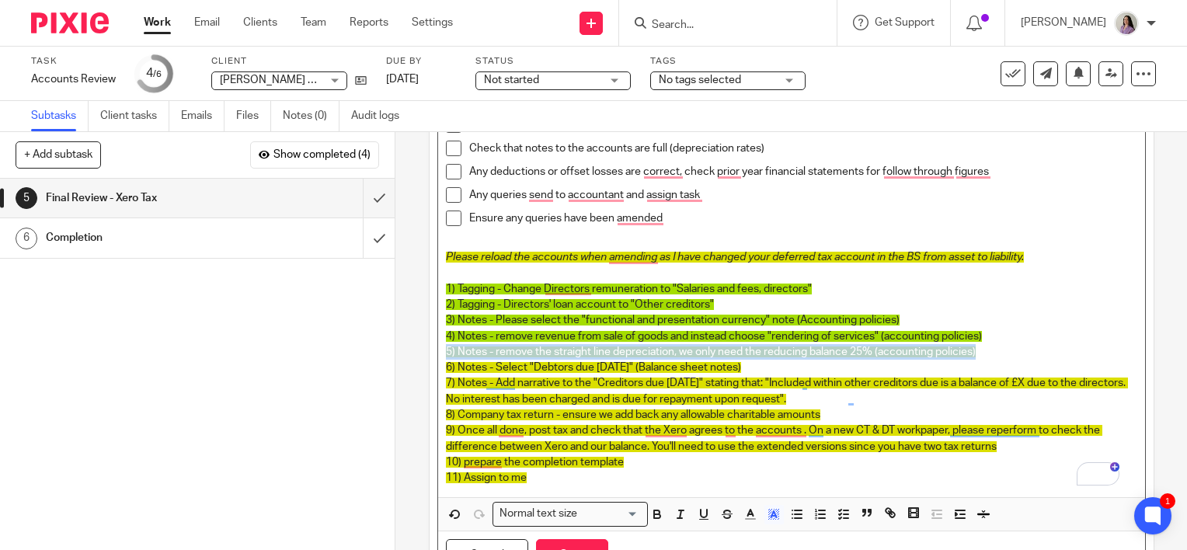
drag, startPoint x: 973, startPoint y: 352, endPoint x: 419, endPoint y: 357, distance: 553.1
click at [419, 357] on div "5 Final Review - Xero Tax Instructions Description Check figures in Xero Tax fi…" at bounding box center [791, 341] width 792 height 418
click at [771, 517] on icon "button" at bounding box center [774, 514] width 14 height 14
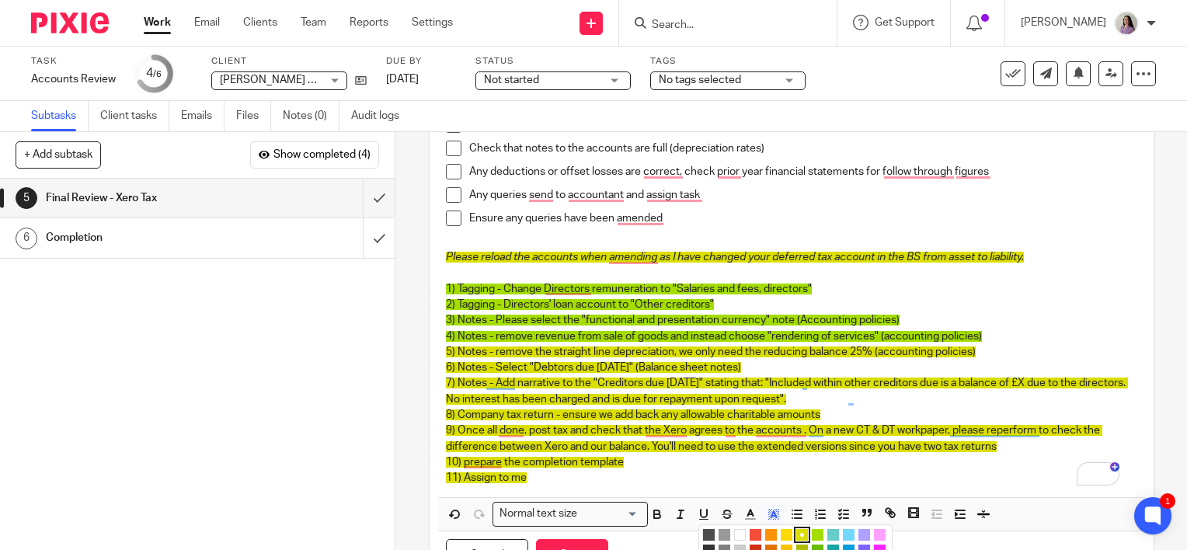
click at [757, 536] on ul "Compact color picker" at bounding box center [797, 552] width 189 height 47
click at [903, 395] on p "7) Notes - Add narrative to the "Creditors due within one year" stating that: "…" at bounding box center [791, 391] width 691 height 32
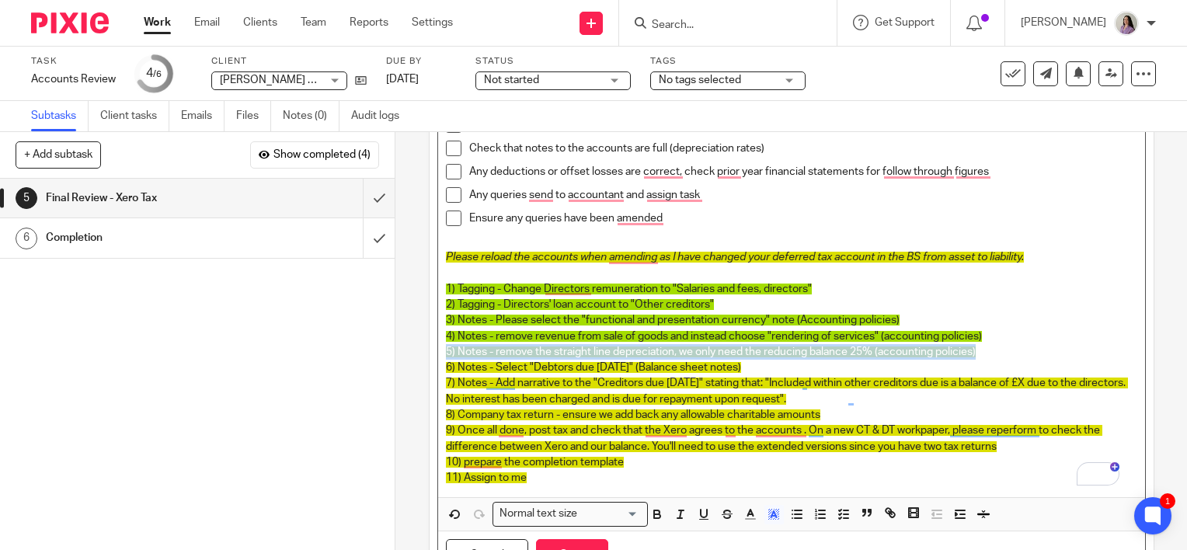
drag, startPoint x: 761, startPoint y: 357, endPoint x: 441, endPoint y: 356, distance: 320.1
click at [446, 356] on p "5) Notes - remove the straight line depreciation, we only need the reducing bal…" at bounding box center [791, 352] width 691 height 16
click at [772, 516] on line "button" at bounding box center [774, 516] width 4 height 0
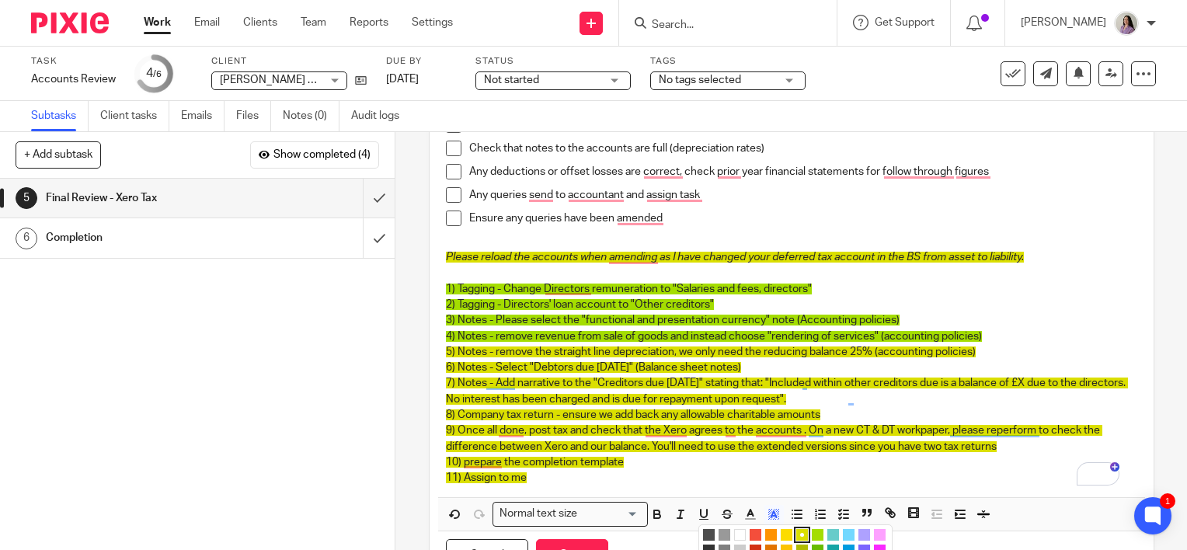
click at [752, 533] on li "color:#F44E3B" at bounding box center [756, 535] width 12 height 12
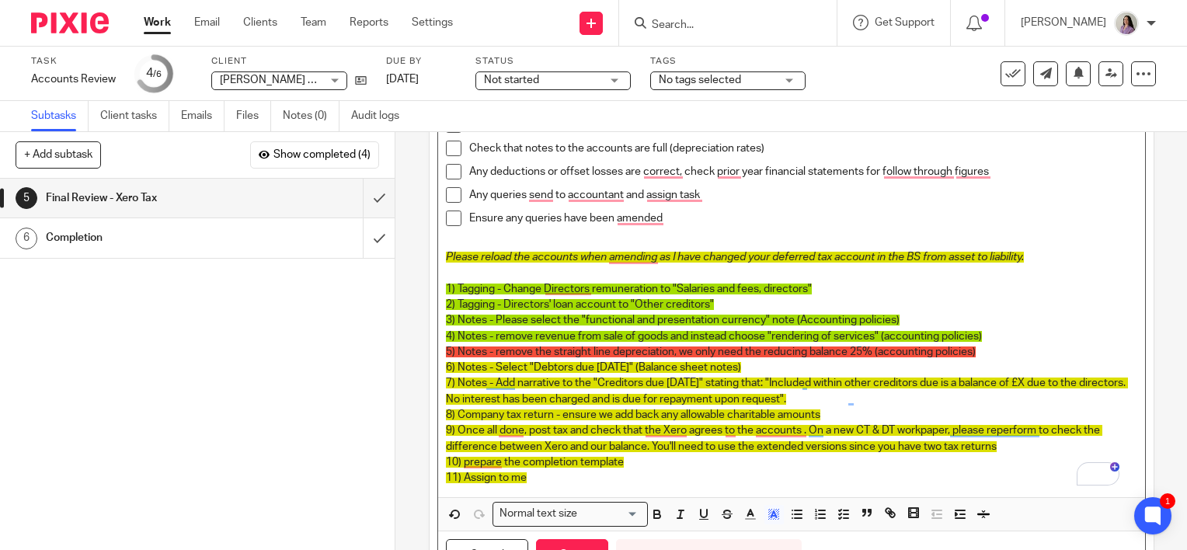
click at [996, 342] on p "4) Notes - remove revenue from sale of goods and instead choose "rendering of s…" at bounding box center [791, 337] width 691 height 16
click at [1000, 347] on p "5) Notes - remove the straight line depreciation, we only need the reducing bal…" at bounding box center [791, 352] width 691 height 16
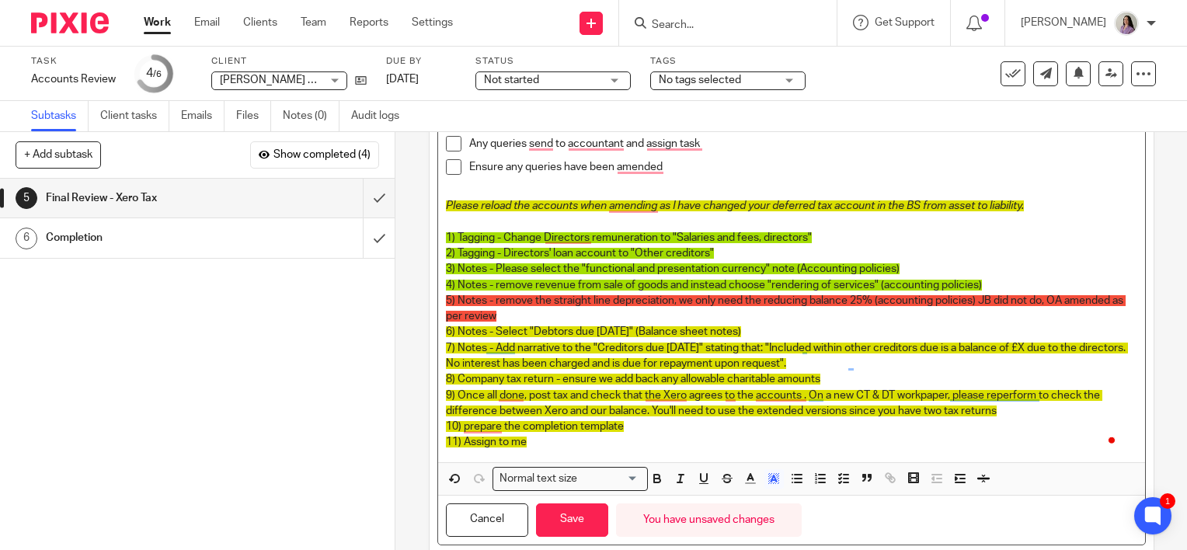
scroll to position [247, 0]
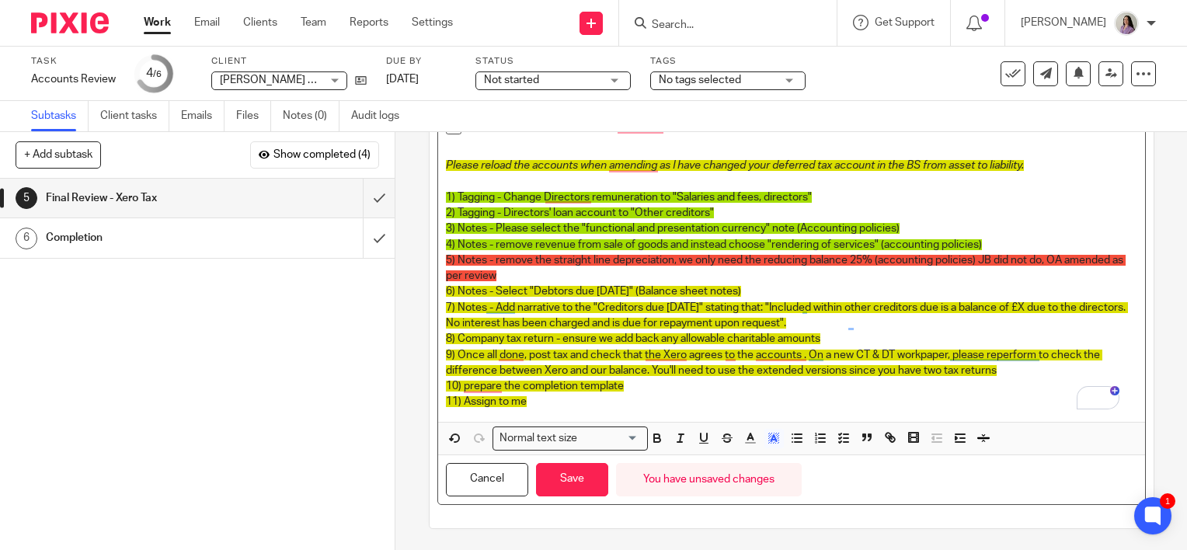
drag, startPoint x: 792, startPoint y: 287, endPoint x: 437, endPoint y: 286, distance: 355.0
click at [437, 286] on div "Description Check figures in Xero Tax financial statements align with blue Xero…" at bounding box center [792, 239] width 724 height 578
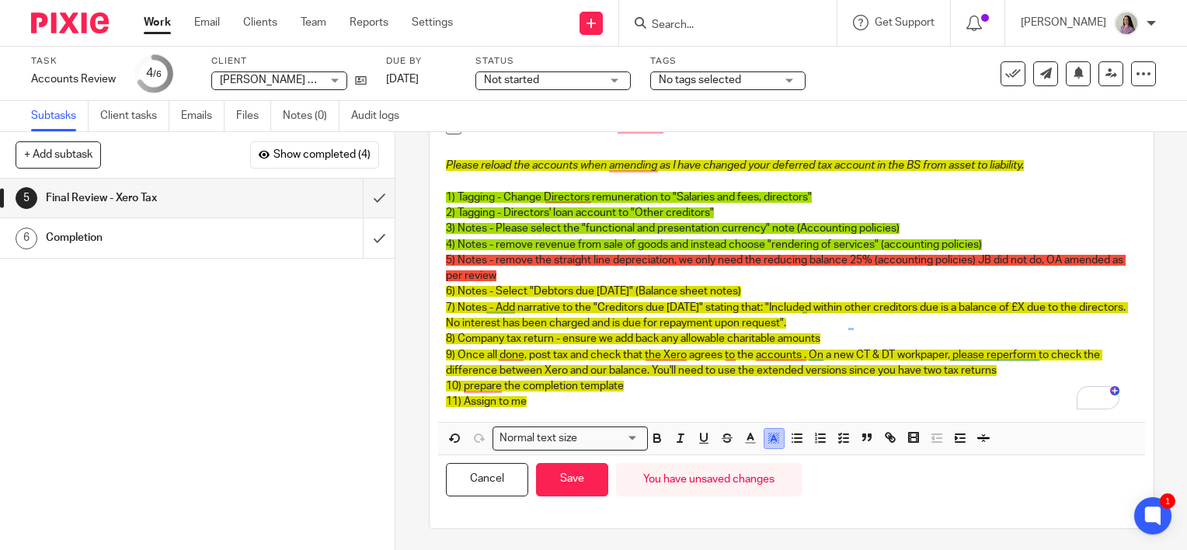
click at [769, 440] on polygon "button" at bounding box center [769, 440] width 1 height 1
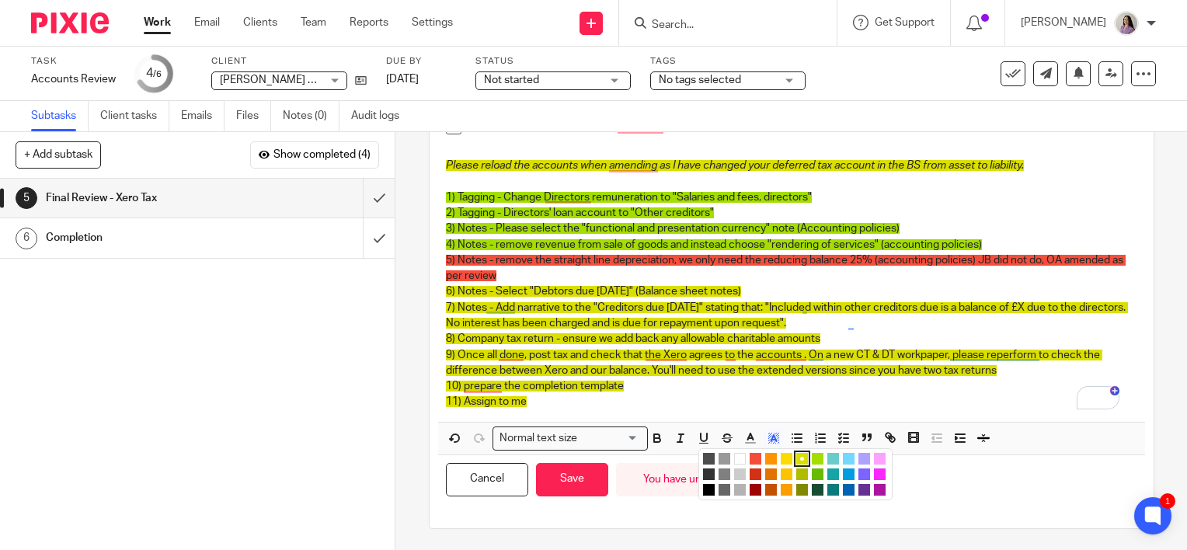
click at [812, 460] on li "color:#A4DD00" at bounding box center [818, 459] width 12 height 12
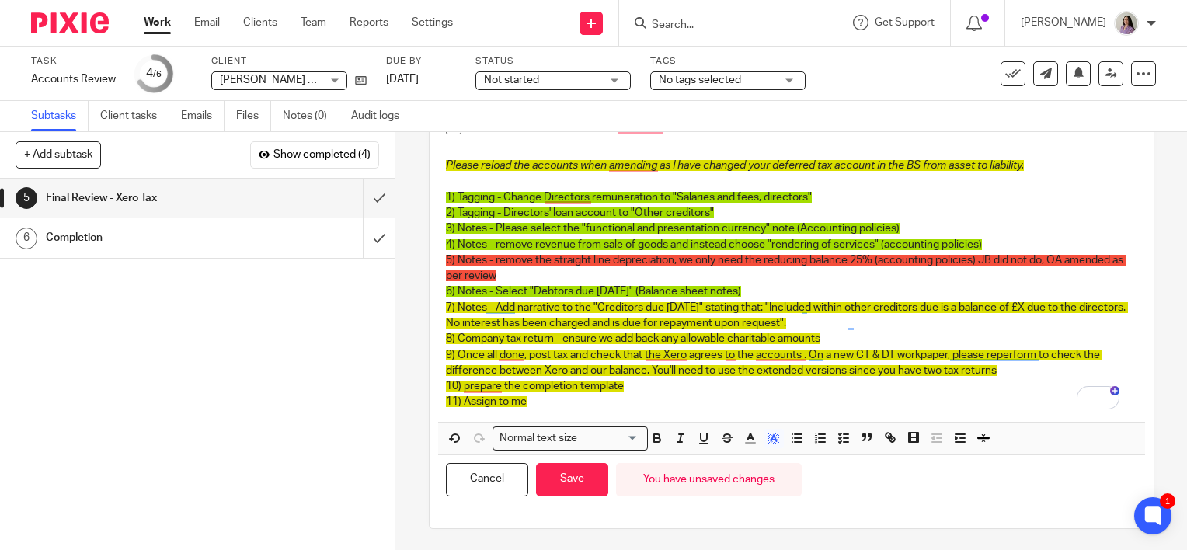
click at [894, 296] on p "6) Notes - Select "Debtors due within one year" (Balance sheet notes)" at bounding box center [791, 292] width 691 height 16
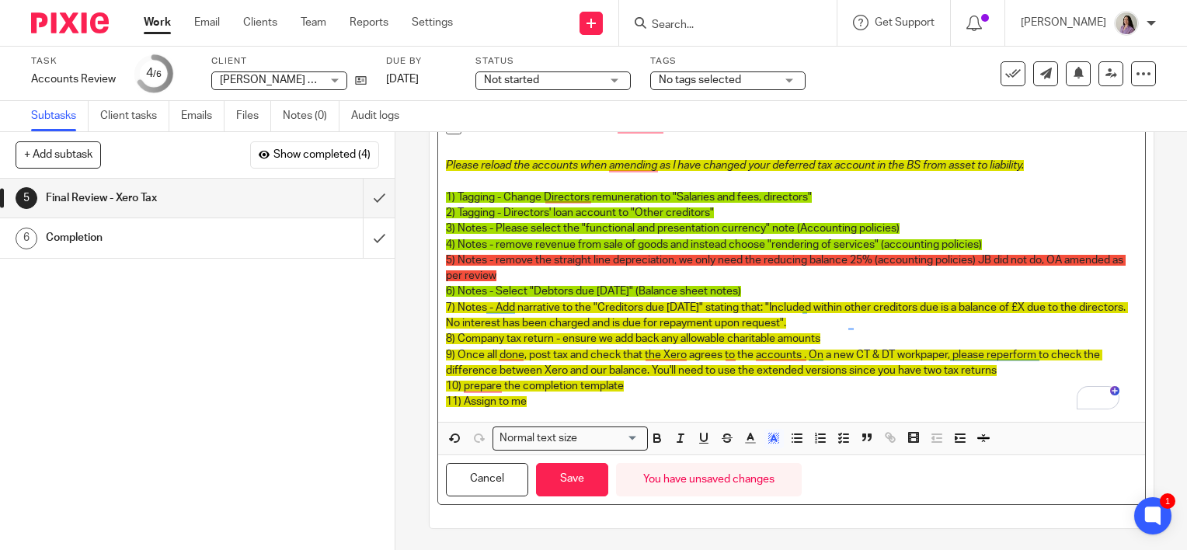
drag, startPoint x: 1104, startPoint y: 308, endPoint x: 928, endPoint y: 311, distance: 175.6
click at [1103, 308] on p "7) Notes - Add narrative to the "Creditors due within one year" stating that: "…" at bounding box center [791, 316] width 691 height 32
drag, startPoint x: 861, startPoint y: 325, endPoint x: 443, endPoint y: 305, distance: 418.4
click at [446, 305] on p "7) Notes - Add narrative to the "Creditors due within one year" stating that: "…" at bounding box center [791, 316] width 691 height 32
click at [771, 436] on polyline "button" at bounding box center [773, 438] width 5 height 6
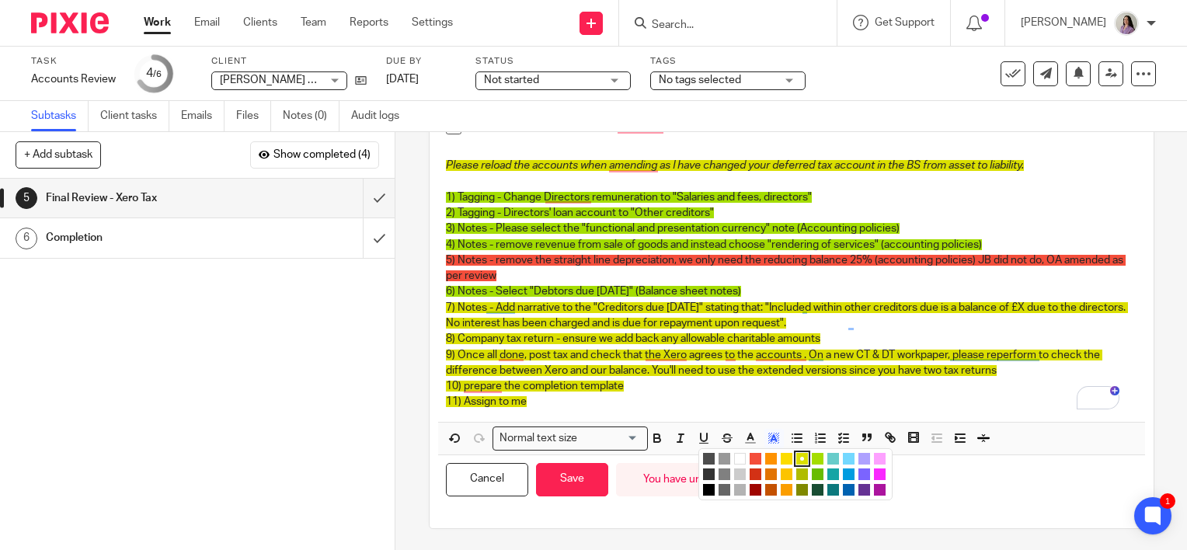
click at [812, 456] on li "color:#A4DD00" at bounding box center [818, 459] width 12 height 12
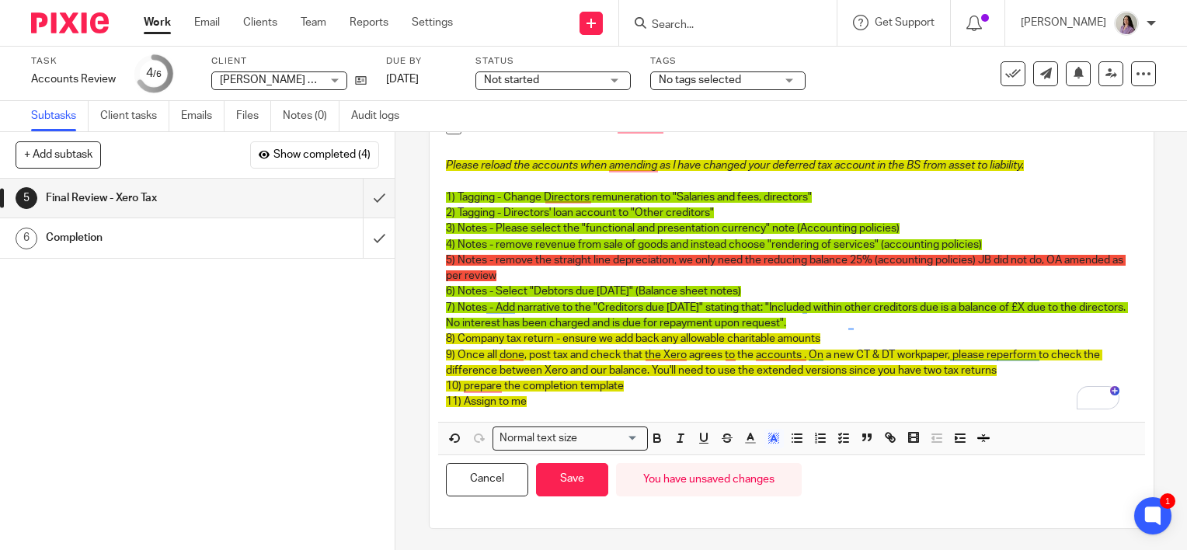
click at [910, 357] on span "9) Once all done, post tax and check that the Xero agrees to the accounts . On …" at bounding box center [774, 363] width 656 height 26
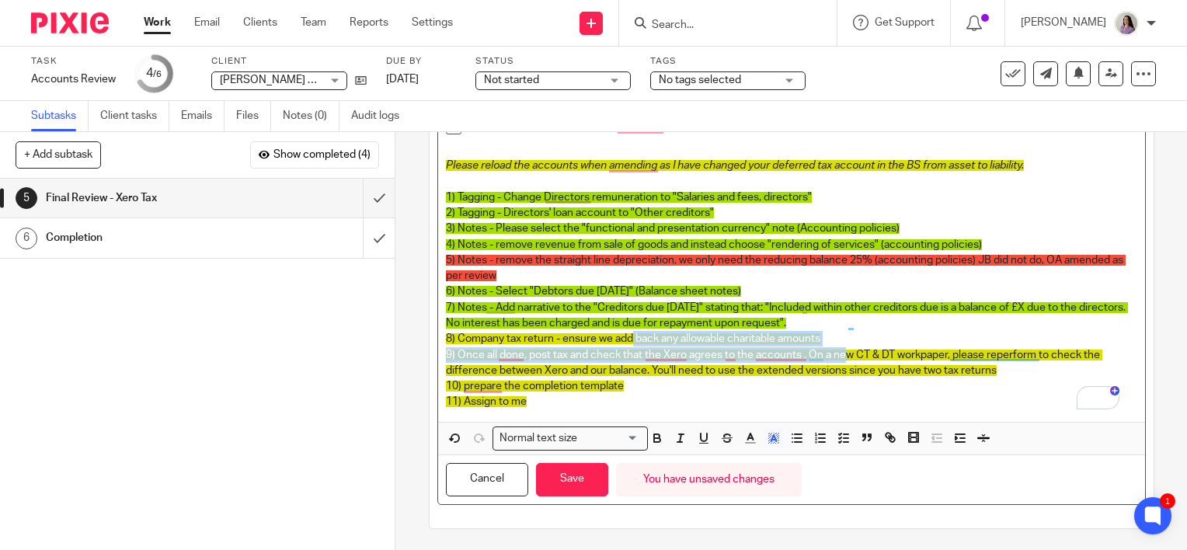
drag, startPoint x: 839, startPoint y: 350, endPoint x: 629, endPoint y: 342, distance: 209.9
click at [629, 342] on div "Check figures in Xero Tax financial statements align with blue Xero figures (en…" at bounding box center [791, 208] width 707 height 427
click at [824, 336] on p "8) Company tax return - ensure we add back any allowable charitable amounts" at bounding box center [791, 339] width 691 height 16
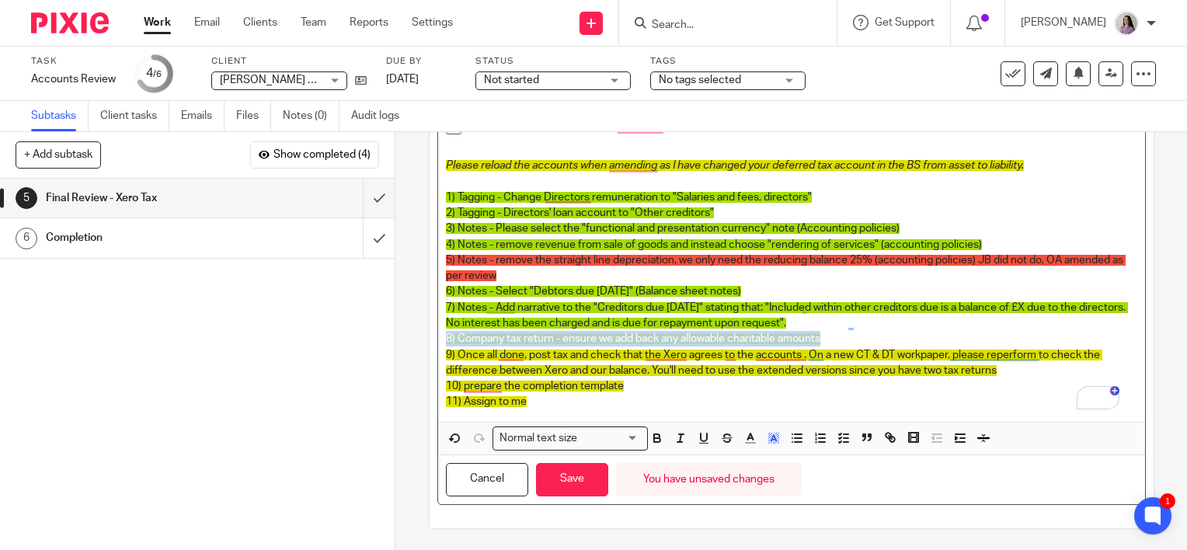
drag, startPoint x: 832, startPoint y: 336, endPoint x: 441, endPoint y: 336, distance: 390.7
click at [446, 336] on p "8) Company tax return - ensure we add back any allowable charitable amounts" at bounding box center [791, 339] width 691 height 16
click at [771, 435] on icon "button" at bounding box center [774, 438] width 14 height 14
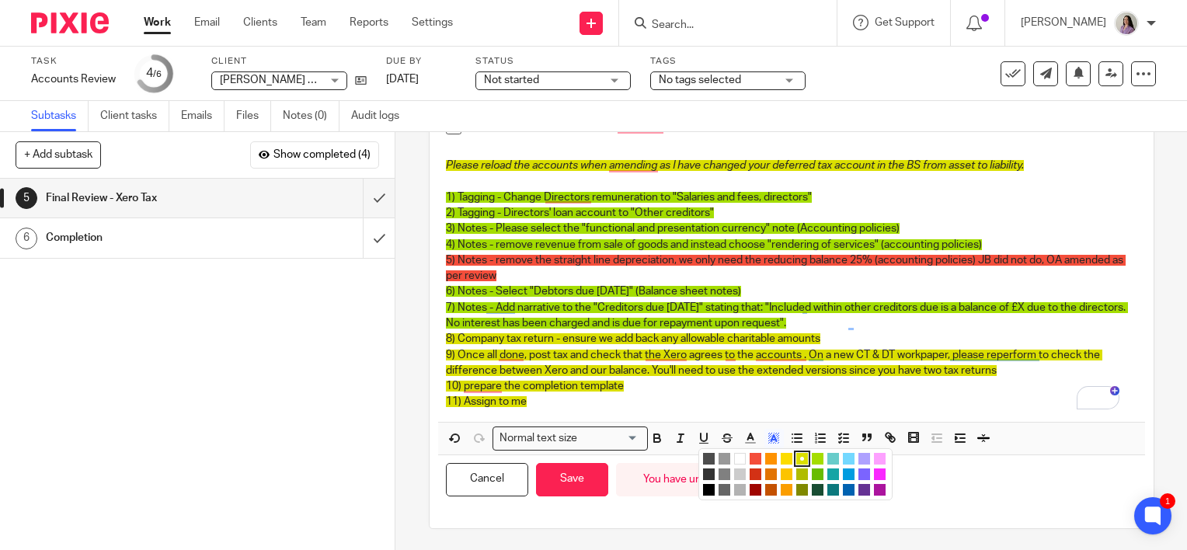
click at [812, 453] on li "color:#A4DD00" at bounding box center [818, 459] width 12 height 12
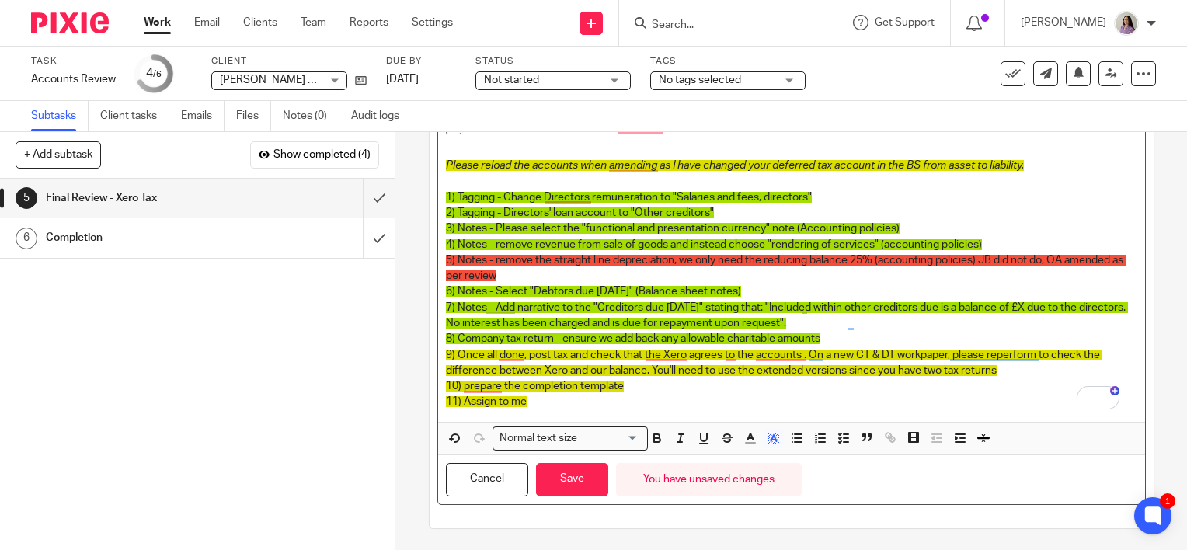
click at [896, 323] on p "7) Notes - Add narrative to the "Creditors due within one year" stating that: "…" at bounding box center [791, 316] width 691 height 32
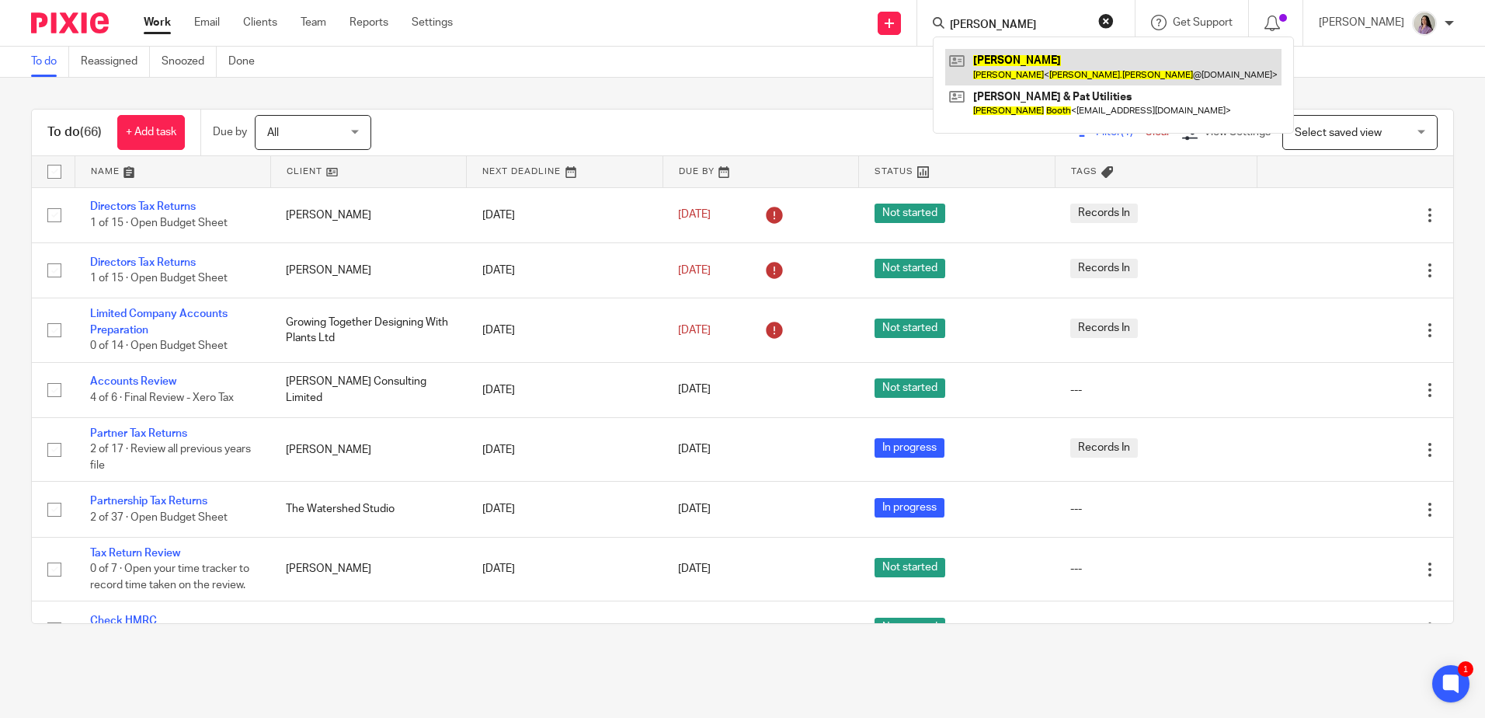
type input "patrick booth"
click at [1048, 52] on link at bounding box center [1113, 67] width 336 height 36
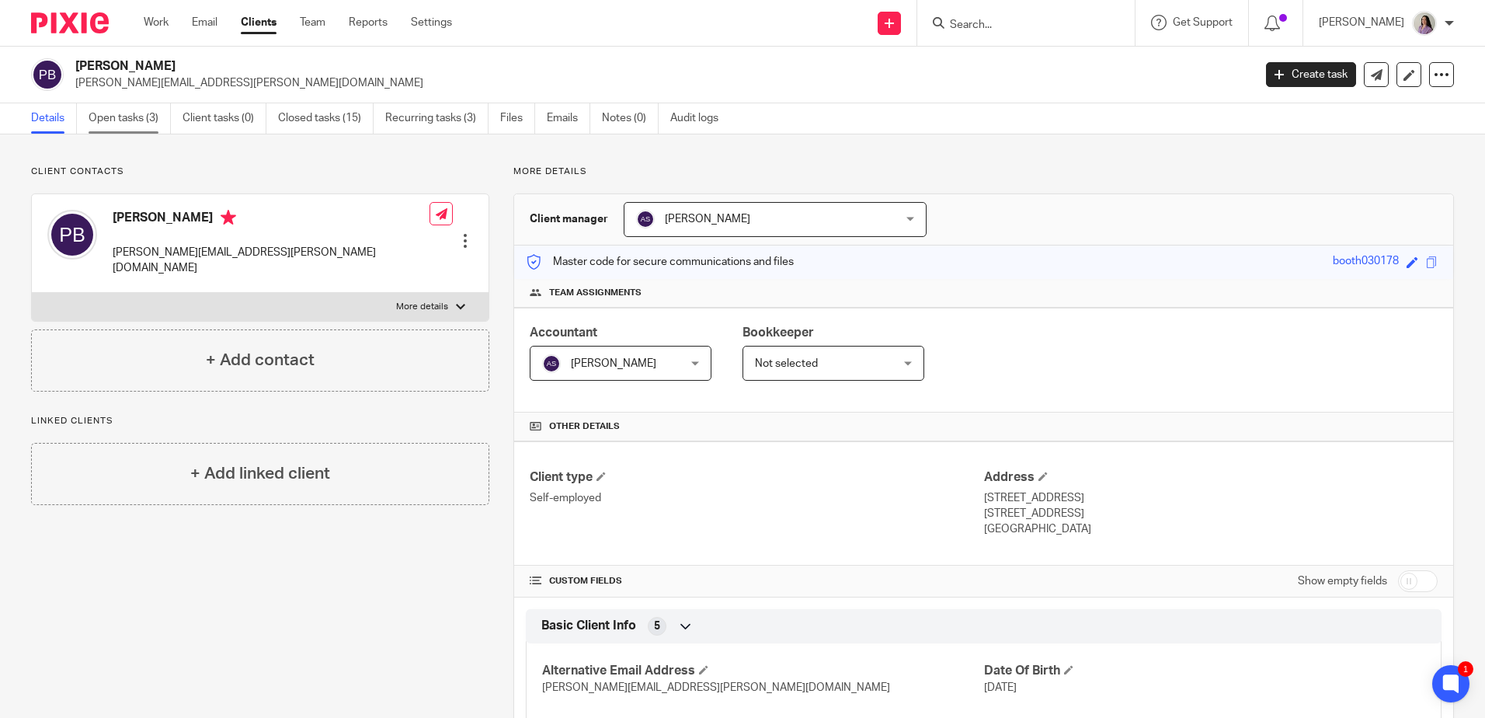
click at [89, 128] on ul "Details Open tasks (3) Client tasks (0) Closed tasks (15) Recurring tasks (3) F…" at bounding box center [386, 118] width 711 height 30
click at [90, 128] on link "Open tasks (3)" at bounding box center [130, 118] width 82 height 30
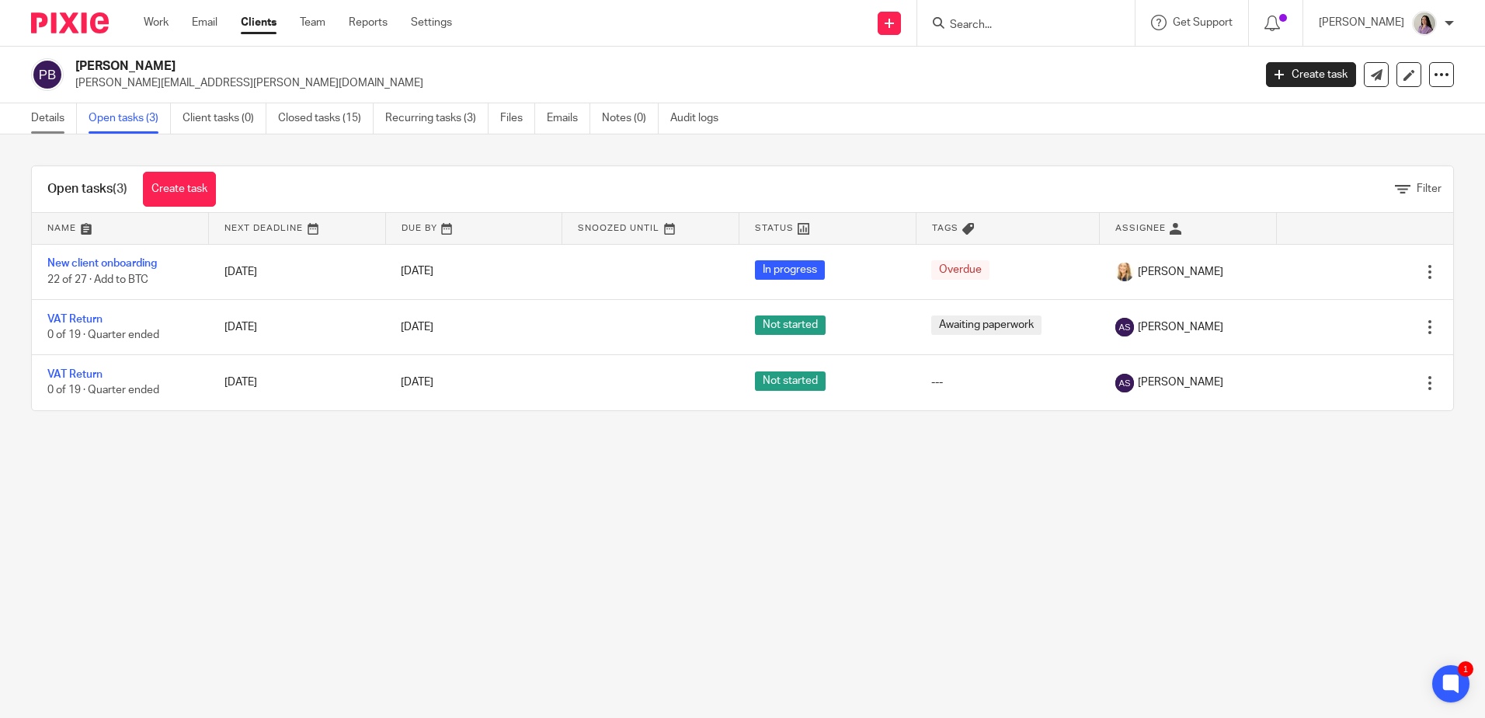
click at [54, 126] on link "Details" at bounding box center [54, 118] width 46 height 30
